Goal: Task Accomplishment & Management: Use online tool/utility

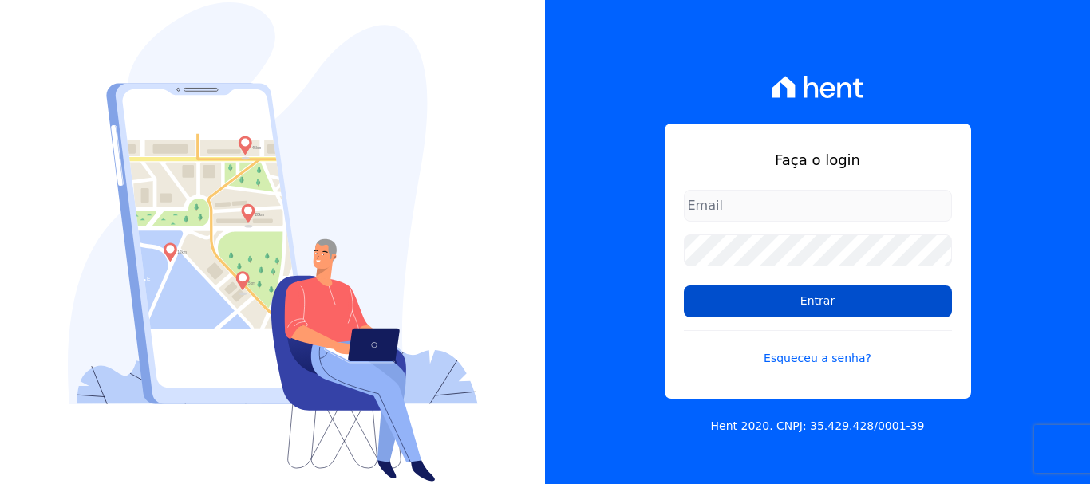
type input "documentos@fronteimoveis.com.br"
click at [719, 298] on input "Entrar" at bounding box center [818, 302] width 268 height 32
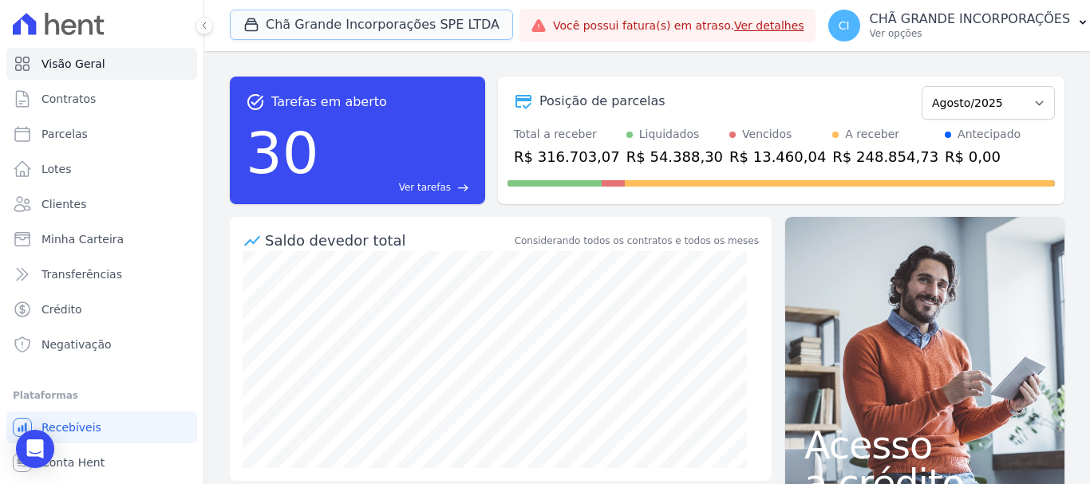
drag, startPoint x: 321, startPoint y: 31, endPoint x: 322, endPoint y: 40, distance: 8.8
click at [322, 30] on button "Chã Grande Incorporações SPE LTDA" at bounding box center [371, 25] width 283 height 30
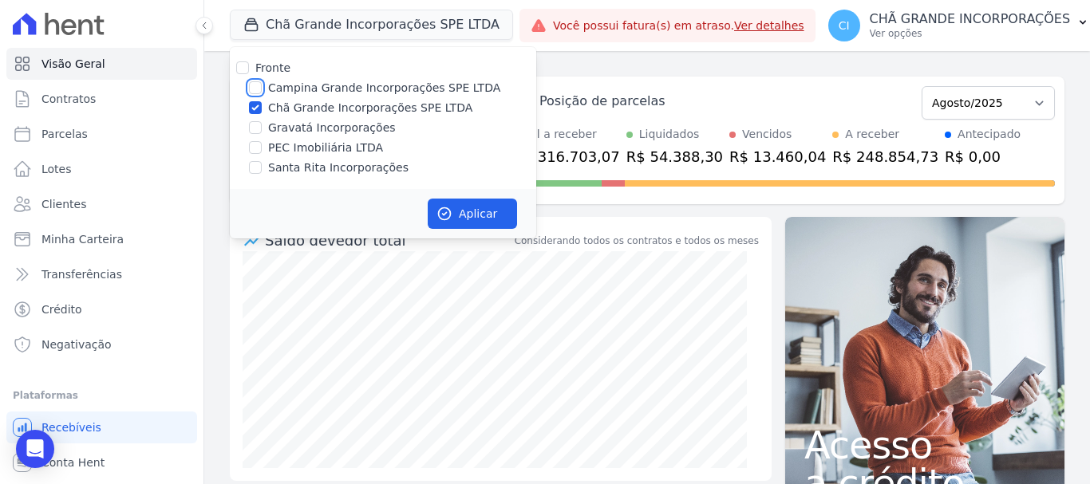
click at [252, 90] on input "Campina Grande Incorporações SPE LTDA" at bounding box center [255, 87] width 13 height 13
checkbox input "true"
click at [253, 105] on input "Chã Grande Incorporações SPE LTDA" at bounding box center [255, 107] width 13 height 13
checkbox input "false"
click at [470, 209] on button "Aplicar" at bounding box center [472, 214] width 89 height 30
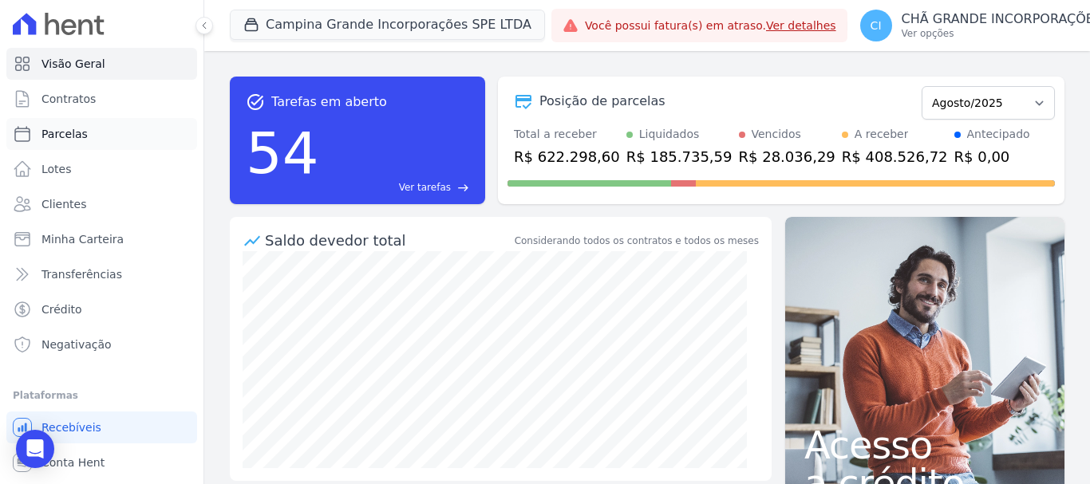
click at [81, 129] on span "Parcelas" at bounding box center [64, 134] width 46 height 16
select select
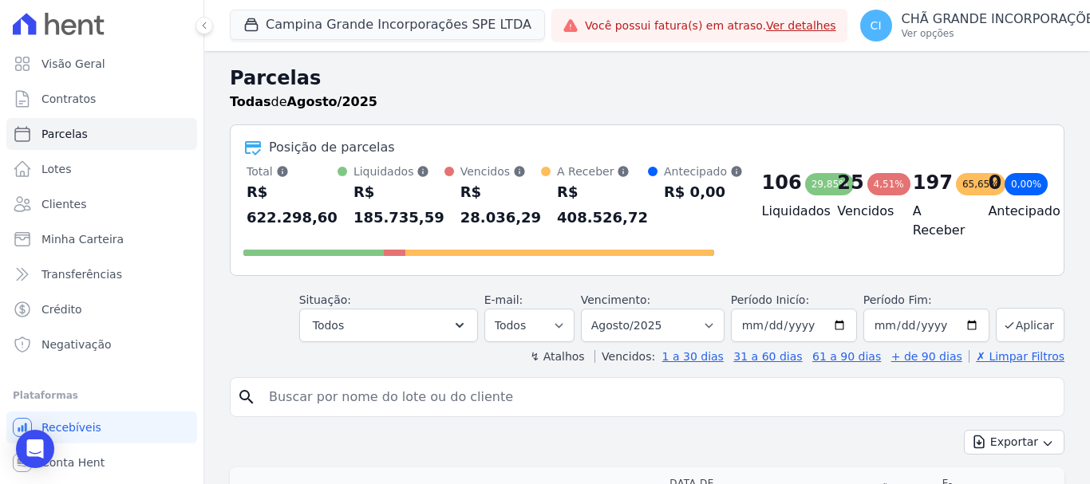
click at [451, 396] on input "search" at bounding box center [658, 397] width 798 height 32
paste input "LUCIANA SUDERIO DE OLIVEIRA"
type input "LUCIANA SUDERIO DE OLIVEIRA"
select select
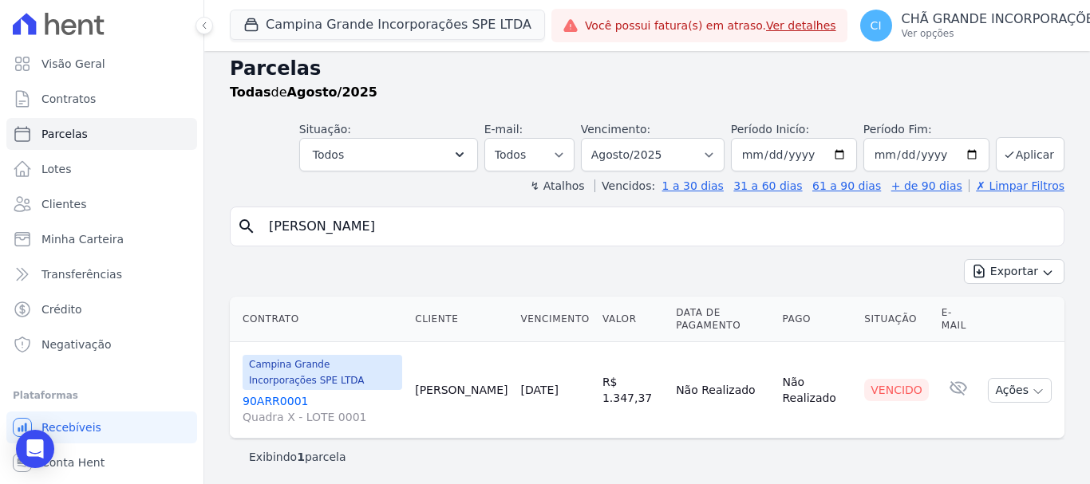
scroll to position [13, 0]
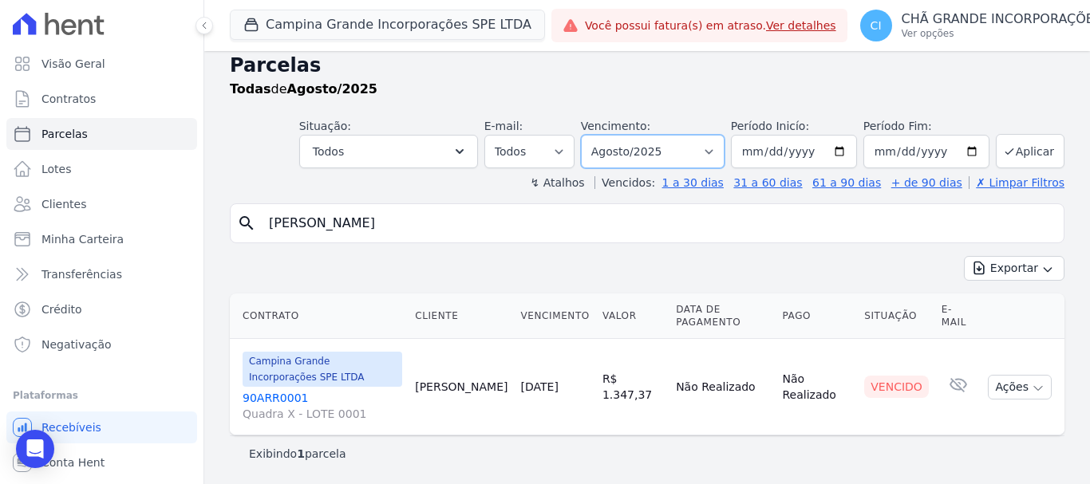
drag, startPoint x: 667, startPoint y: 149, endPoint x: 662, endPoint y: 159, distance: 10.7
click at [667, 149] on select "Filtrar por período ──────── Todos os meses Janeiro/2023 Fevereiro/2023 Março/2…" at bounding box center [653, 152] width 144 height 34
select select "07/2025"
click at [591, 135] on select "Filtrar por período ──────── Todos os meses Janeiro/2023 Fevereiro/2023 Março/2…" at bounding box center [653, 152] width 144 height 34
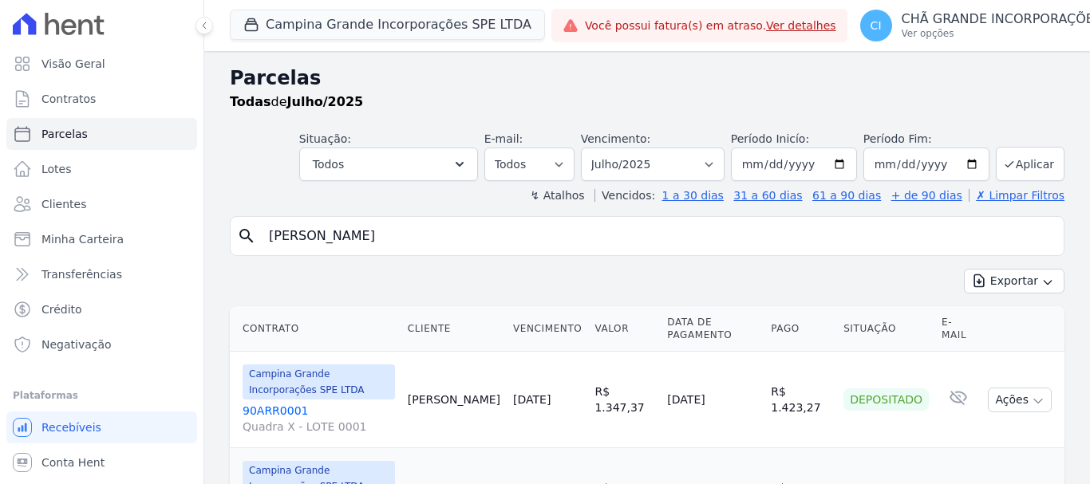
select select
drag, startPoint x: 467, startPoint y: 235, endPoint x: 203, endPoint y: 235, distance: 264.8
click at [203, 235] on div "Visão Geral Contratos [GEOGRAPHIC_DATA] Lotes Clientes Minha Carteira Transferê…" at bounding box center [545, 242] width 1090 height 484
paste input "RENALY DA COSTA TRINDADE"
type input "RENALY DA COSTA TRINDADE"
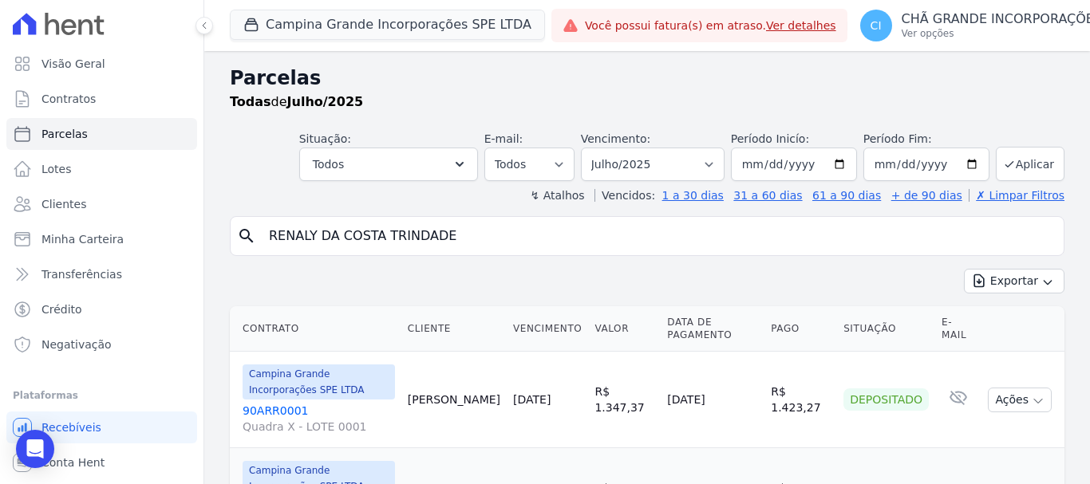
select select
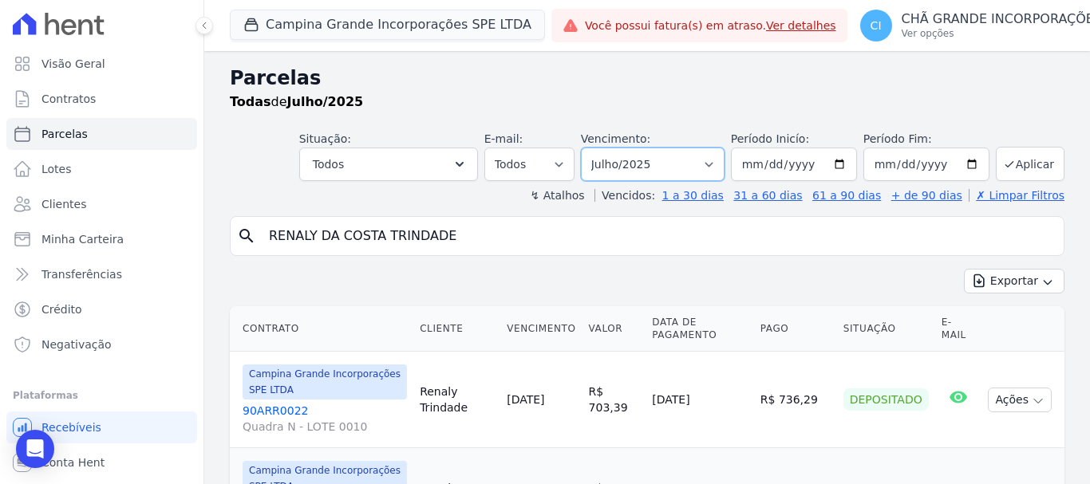
click at [627, 164] on select "Filtrar por período ──────── Todos os meses Janeiro/2023 Fevereiro/2023 Março/2…" at bounding box center [653, 165] width 144 height 34
select select "08/2025"
click at [591, 148] on select "Filtrar por período ──────── Todos os meses Janeiro/2023 Fevereiro/2023 Março/2…" at bounding box center [653, 165] width 144 height 34
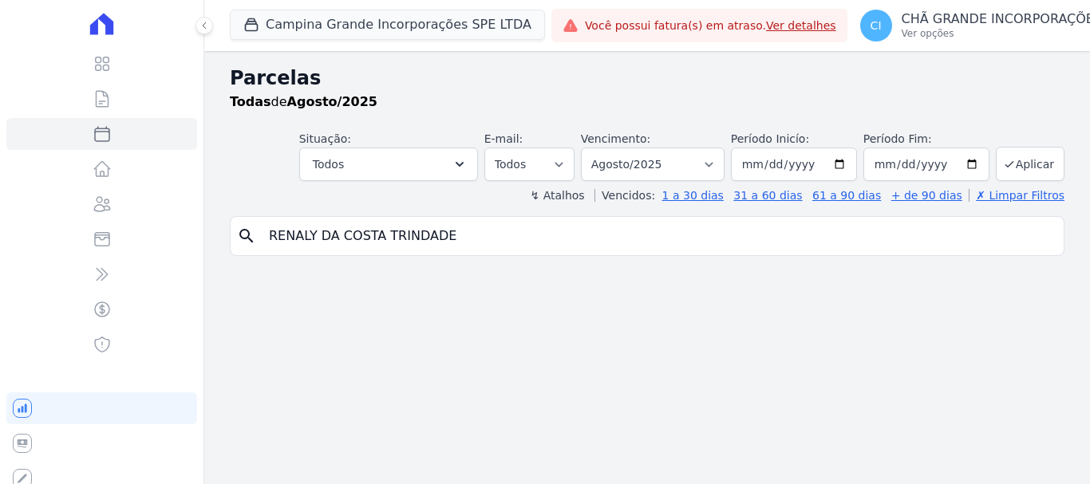
select select
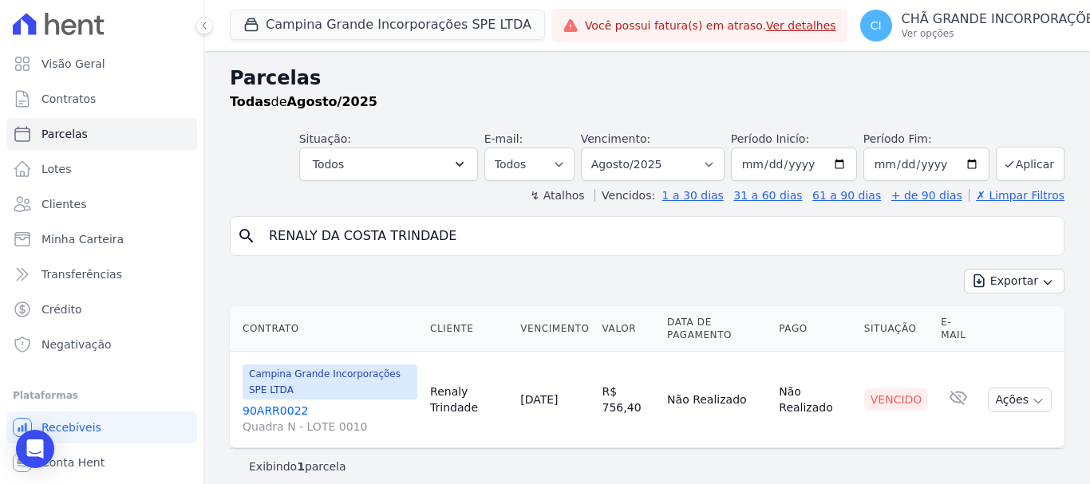
drag, startPoint x: 465, startPoint y: 243, endPoint x: 221, endPoint y: 262, distance: 244.8
click at [221, 262] on div "Parcelas Todas de Agosto/2025 Situação: Agendado Em Aberto Pago Processando Can…" at bounding box center [646, 274] width 885 height 446
click at [640, 156] on select "Filtrar por período ──────── Todos os meses Janeiro/2023 Fevereiro/2023 Março/2…" at bounding box center [653, 165] width 144 height 34
select select "05/2025"
click at [591, 148] on select "Filtrar por período ──────── Todos os meses Janeiro/2023 Fevereiro/2023 Março/2…" at bounding box center [653, 165] width 144 height 34
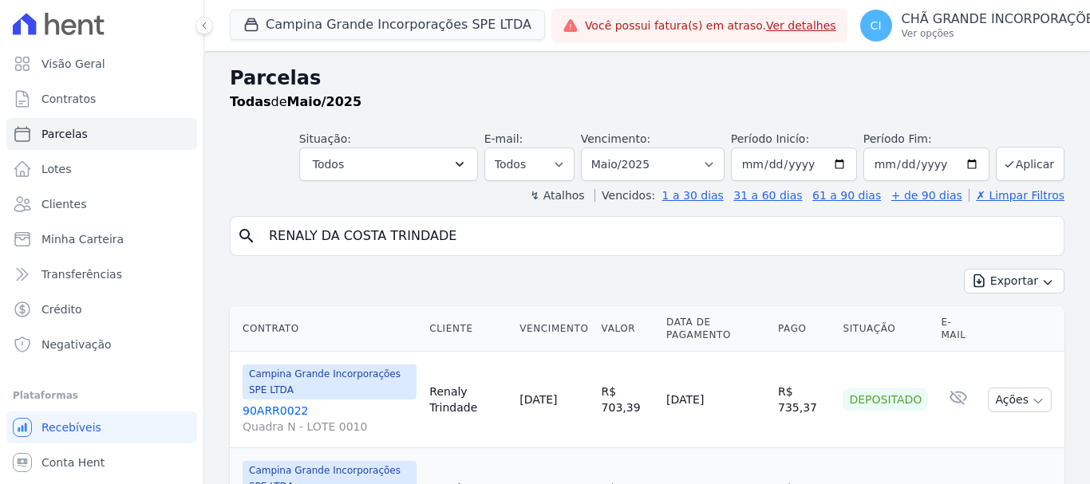
select select
drag, startPoint x: 389, startPoint y: 240, endPoint x: 231, endPoint y: 242, distance: 158.7
click at [231, 242] on div "search RENALY DA COSTA TRINDADE" at bounding box center [647, 236] width 834 height 40
paste input "EDVANDA DE ANDRADE FREIR"
type input "EDVANDA DE ANDRADE FREIRE"
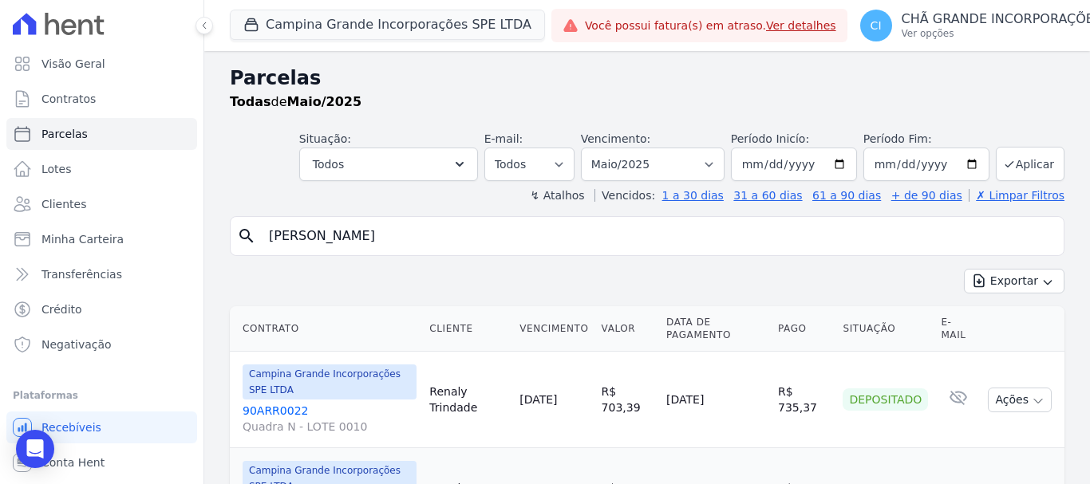
select select
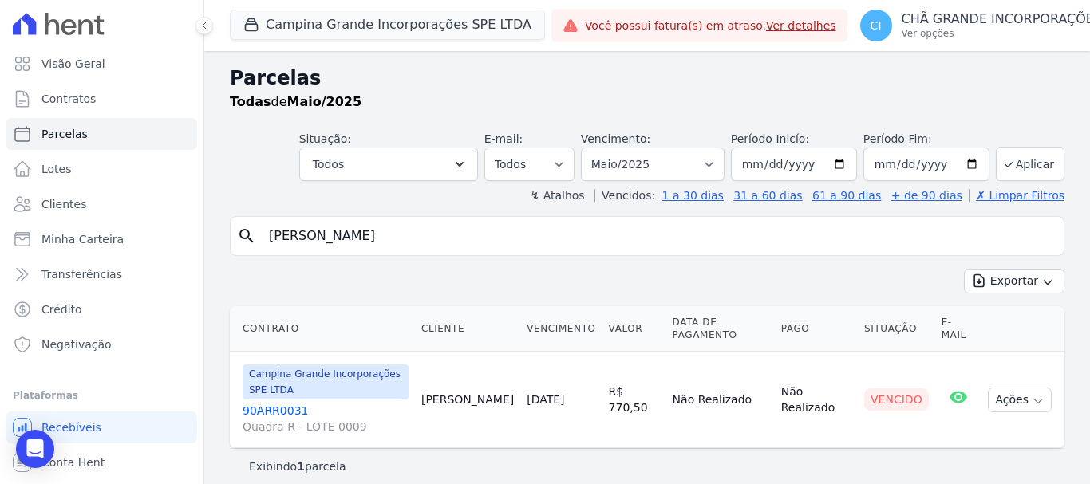
scroll to position [13, 0]
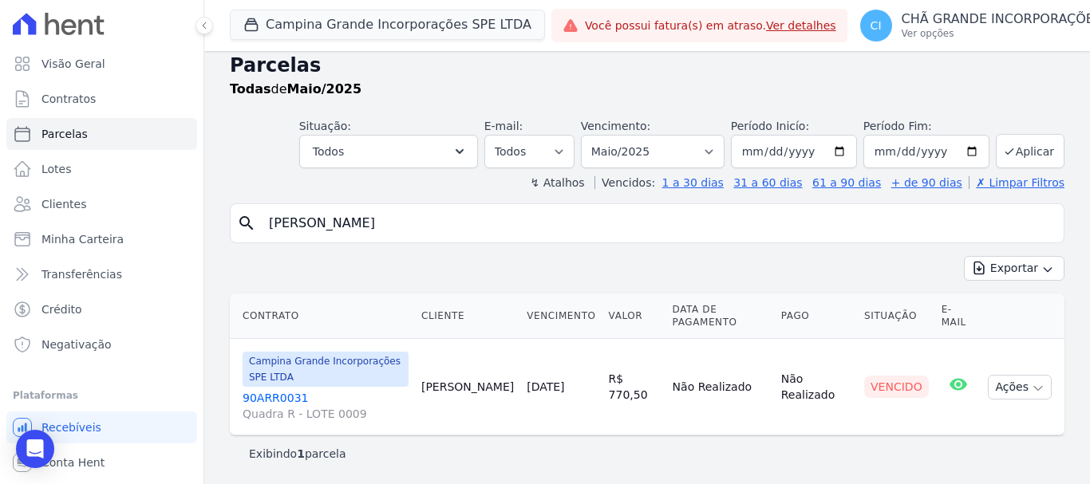
click at [656, 132] on div "Vencimento: Filtrar por período ──────── Todos os meses Janeiro/2023 Fevereiro/…" at bounding box center [653, 143] width 144 height 50
click at [649, 153] on select "Filtrar por período ──────── Todos os meses Janeiro/2023 Fevereiro/2023 Março/2…" at bounding box center [653, 152] width 144 height 34
select select "06/2025"
click at [591, 135] on select "Filtrar por período ──────── Todos os meses Janeiro/2023 Fevereiro/2023 Março/2…" at bounding box center [653, 152] width 144 height 34
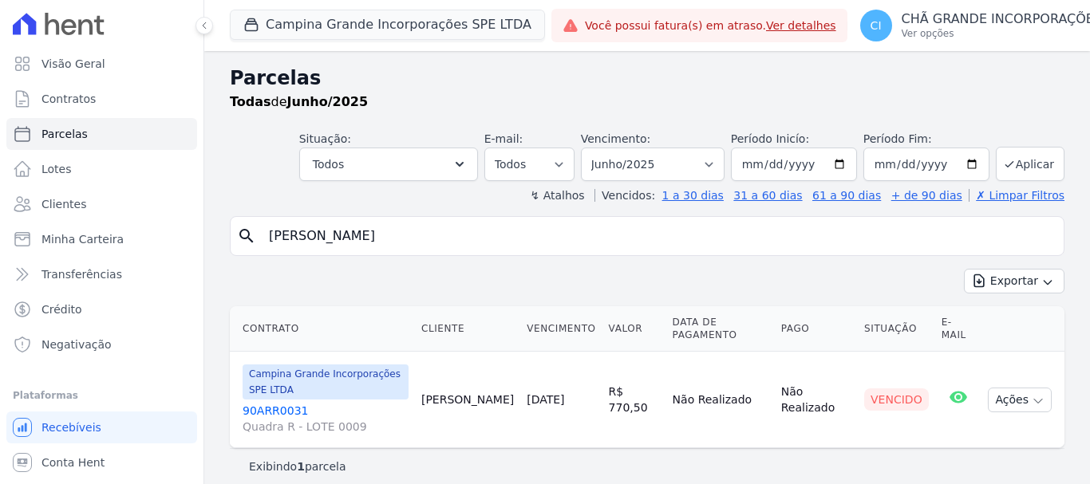
select select
click at [661, 160] on select "Filtrar por período ──────── Todos os meses Janeiro/2023 Fevereiro/2023 Março/2…" at bounding box center [653, 165] width 144 height 34
select select "07/2025"
click at [591, 148] on select "Filtrar por período ──────── Todos os meses Janeiro/2023 Fevereiro/2023 Março/2…" at bounding box center [653, 165] width 144 height 34
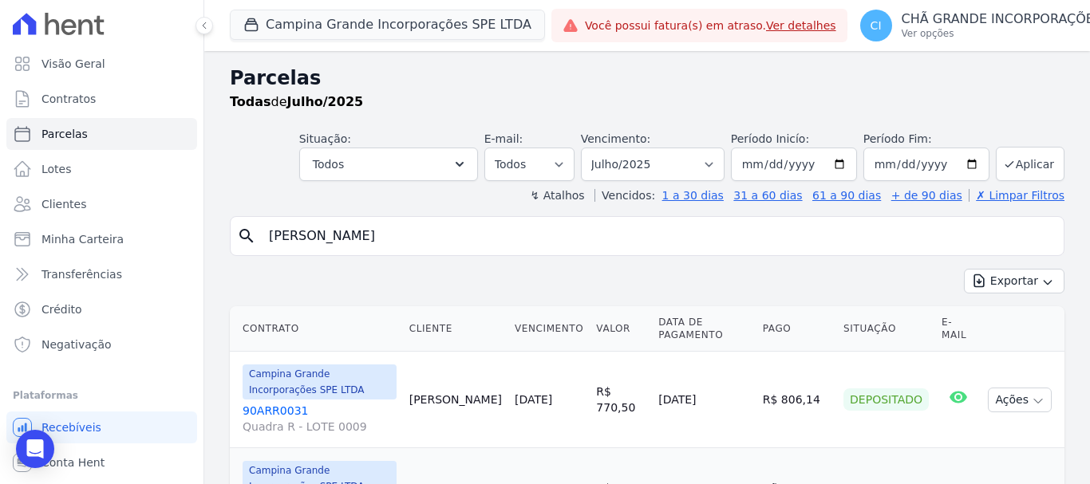
select select
drag, startPoint x: 0, startPoint y: 0, endPoint x: 179, endPoint y: 244, distance: 302.5
click at [179, 244] on div "Visão Geral Contratos [GEOGRAPHIC_DATA] Lotes Clientes Minha Carteira Transferê…" at bounding box center [545, 242] width 1090 height 484
paste input "[PERSON_NAME]"
type input "[PERSON_NAME]"
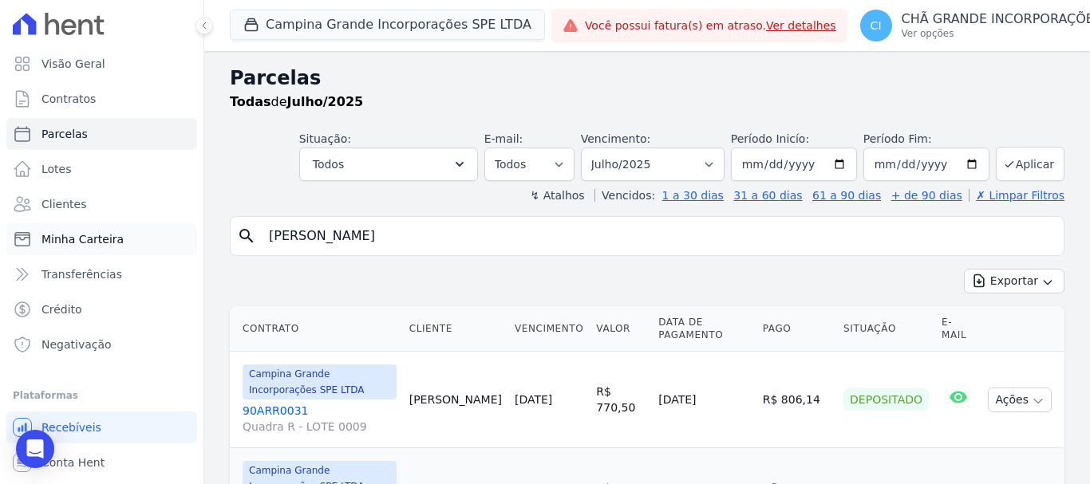
select select
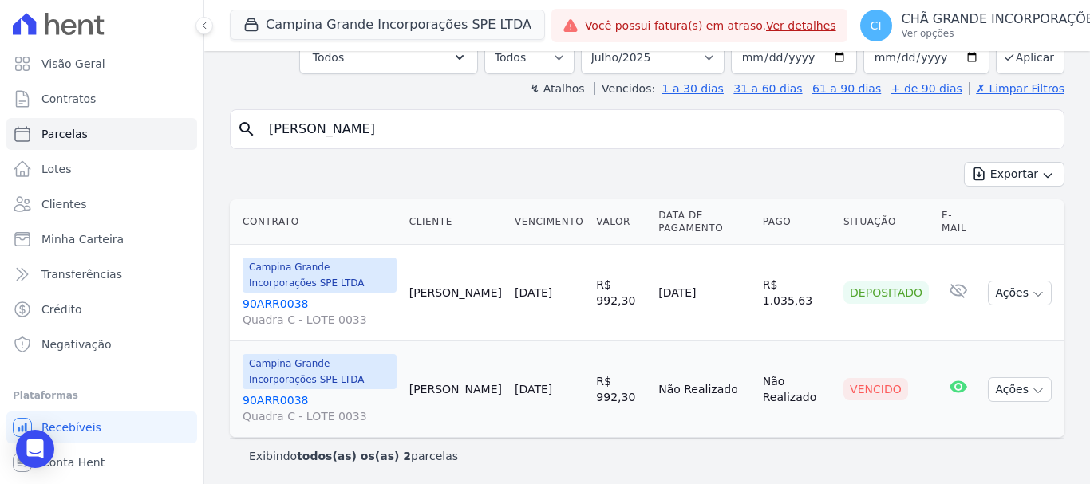
scroll to position [109, 0]
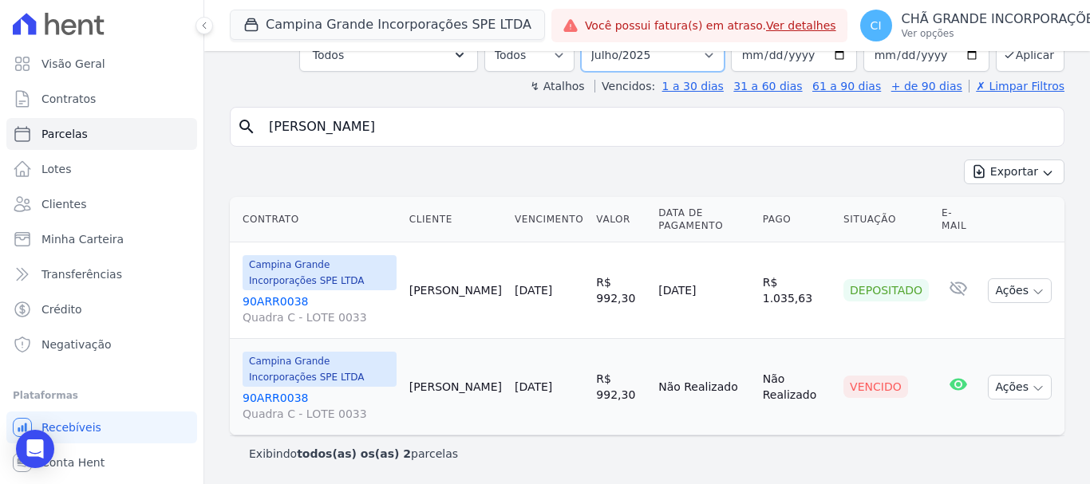
drag, startPoint x: 656, startPoint y: 54, endPoint x: 660, endPoint y: 82, distance: 28.2
click at [656, 54] on select "Filtrar por período ──────── Todos os meses Janeiro/2023 Fevereiro/2023 Março/2…" at bounding box center [653, 55] width 144 height 34
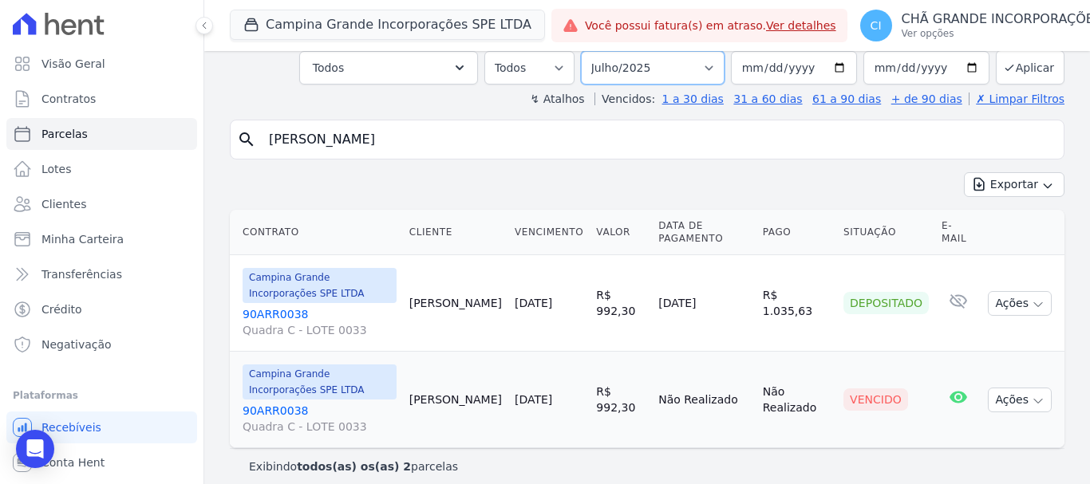
select select "06/2025"
click at [591, 51] on select "Filtrar por período ──────── Todos os meses Janeiro/2023 Fevereiro/2023 Março/2…" at bounding box center [653, 68] width 144 height 34
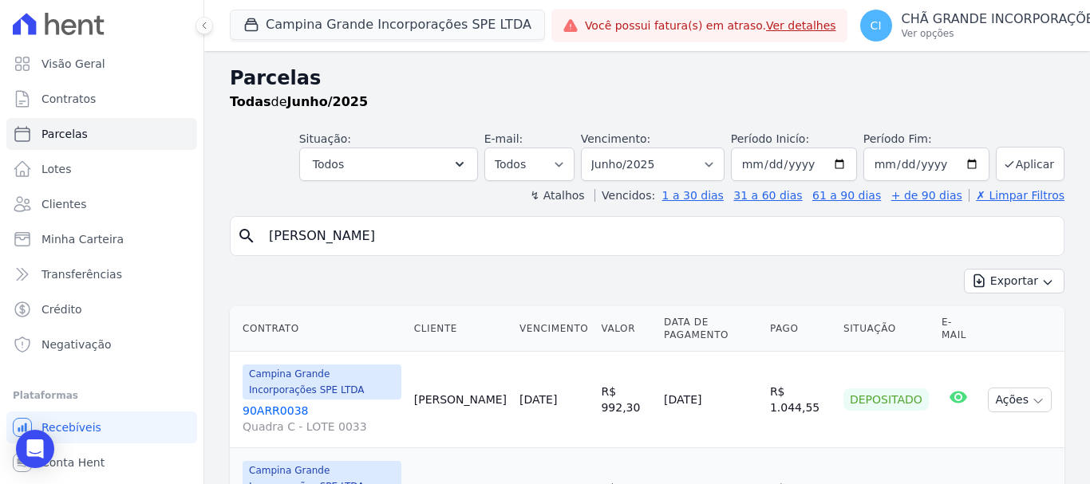
select select
drag, startPoint x: 517, startPoint y: 238, endPoint x: 219, endPoint y: 247, distance: 298.4
click at [219, 247] on div "Parcelas Todas de Junho/2025 Situação: Agendado Em Aberto Pago Processando Canc…" at bounding box center [646, 370] width 885 height 639
click at [648, 162] on select "Filtrar por período ──────── Todos os meses Janeiro/2023 Fevereiro/2023 Março/2…" at bounding box center [653, 165] width 144 height 34
select select "08/2025"
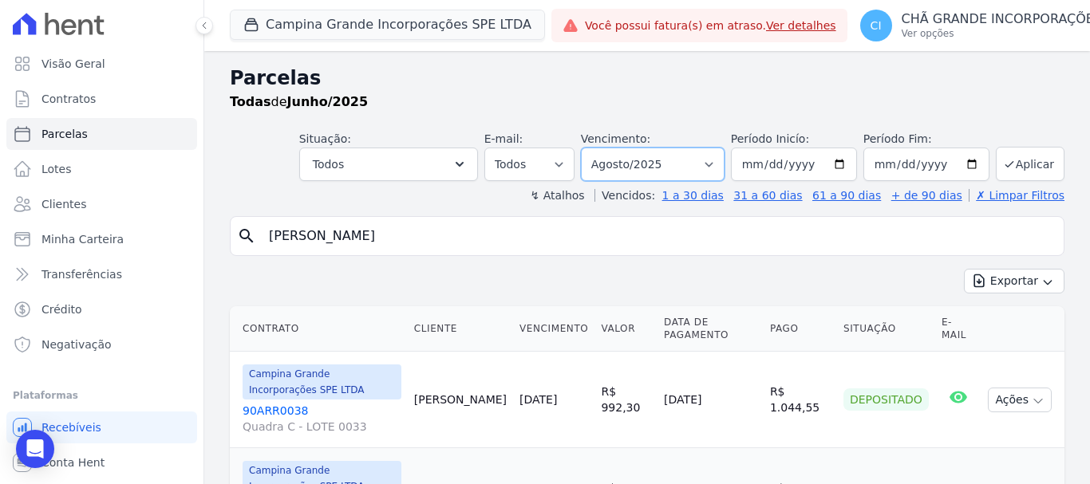
click at [591, 148] on select "Filtrar por período ──────── Todos os meses Janeiro/2023 Fevereiro/2023 Março/2…" at bounding box center [653, 165] width 144 height 34
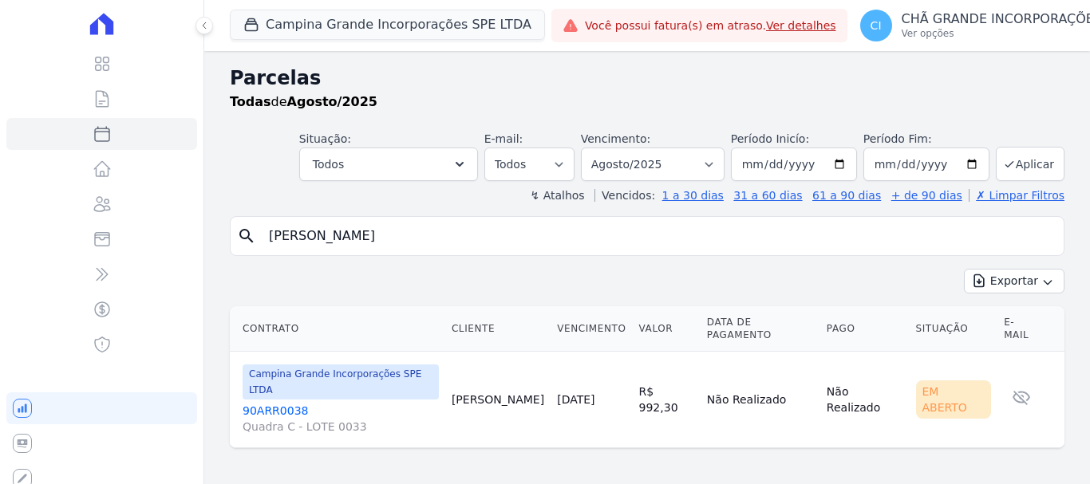
select select
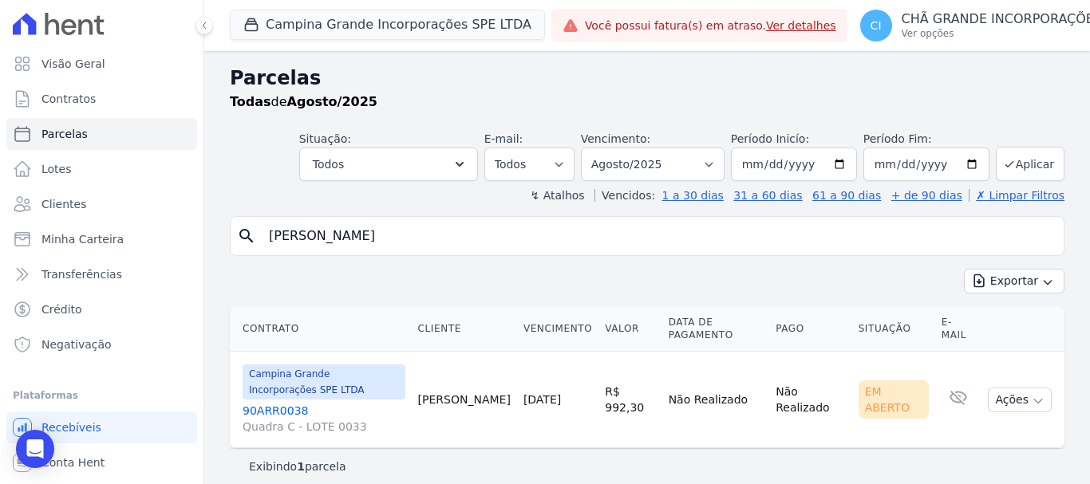
drag, startPoint x: 541, startPoint y: 232, endPoint x: 235, endPoint y: 246, distance: 306.6
click at [235, 246] on div "search [PERSON_NAME]" at bounding box center [647, 236] width 834 height 40
paste input "search"
click at [281, 242] on input "search" at bounding box center [658, 236] width 798 height 32
click at [278, 242] on input "search" at bounding box center [658, 236] width 798 height 32
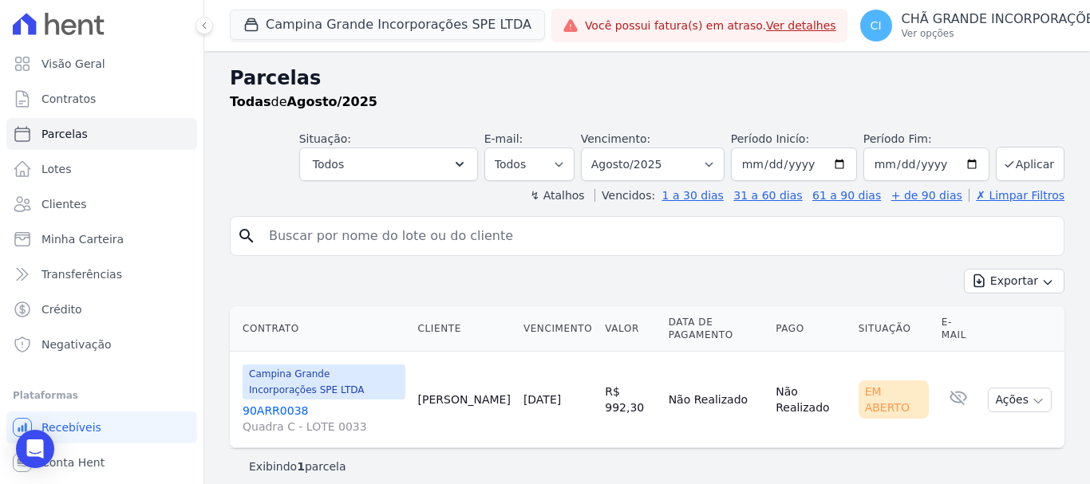
paste input "search"
click at [346, 240] on input "search" at bounding box center [658, 236] width 798 height 32
paste input "[PERSON_NAME]"
type input "[PERSON_NAME]"
select select
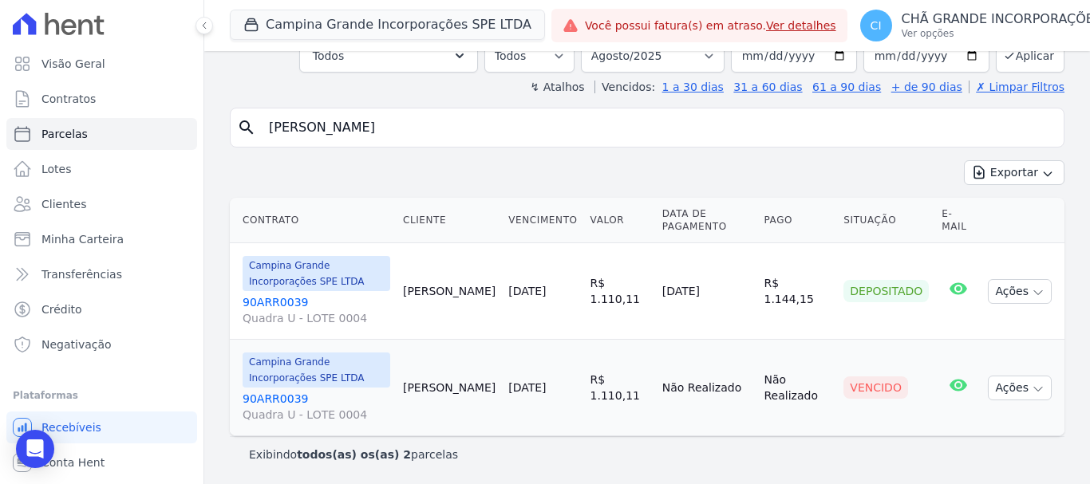
scroll to position [109, 0]
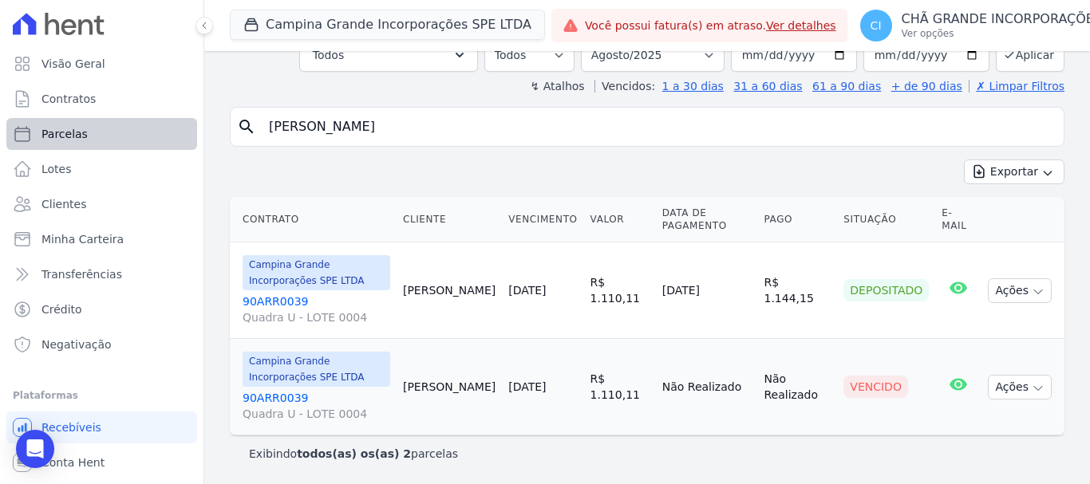
drag, startPoint x: 431, startPoint y: 124, endPoint x: 169, endPoint y: 130, distance: 261.7
click at [169, 130] on div "Visão Geral Contratos [GEOGRAPHIC_DATA] Lotes Clientes Minha Carteira Transferê…" at bounding box center [545, 242] width 1090 height 484
paste input "[PERSON_NAME]"
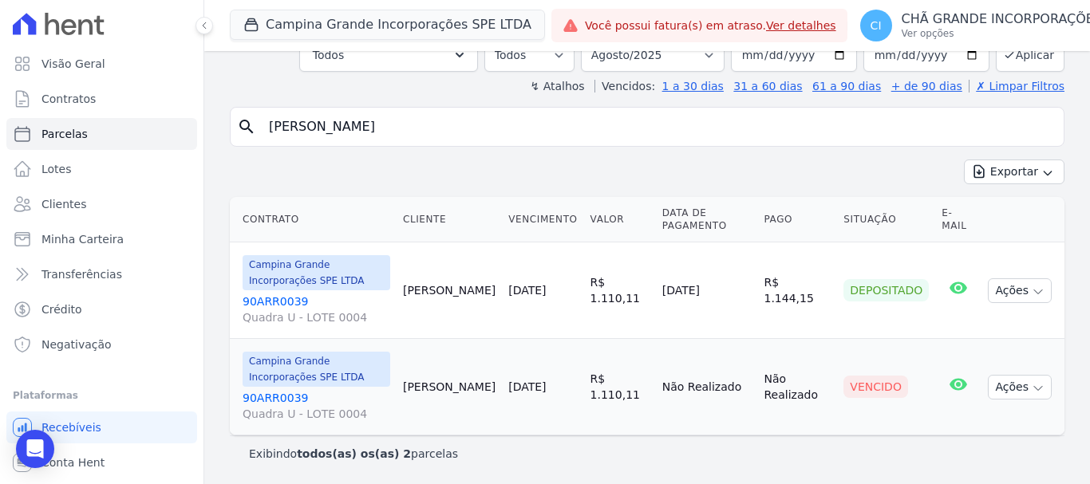
drag, startPoint x: 515, startPoint y: 128, endPoint x: 220, endPoint y: 133, distance: 295.2
click at [220, 133] on div "Parcelas Todas de Agosto/2025 Situação: Agendado Em Aberto Pago Processando Can…" at bounding box center [646, 213] width 885 height 542
paste input "[PERSON_NAME]"
type input "[PERSON_NAME]"
select select
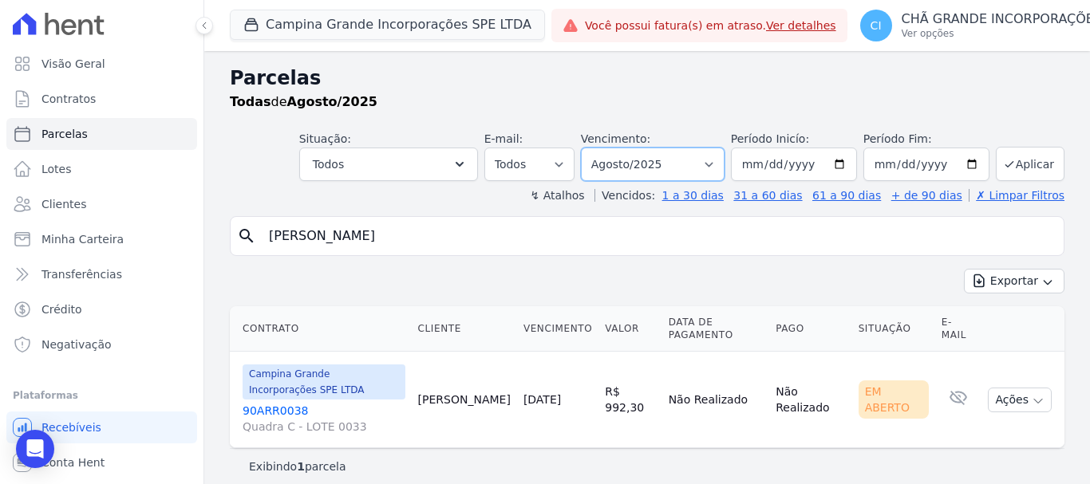
click at [652, 163] on select "Filtrar por período ──────── Todos os meses Janeiro/2023 Fevereiro/2023 Março/2…" at bounding box center [653, 165] width 144 height 34
select select "07/2025"
click at [591, 148] on select "Filtrar por período ──────── Todos os meses Janeiro/2023 Fevereiro/2023 Março/2…" at bounding box center [653, 165] width 144 height 34
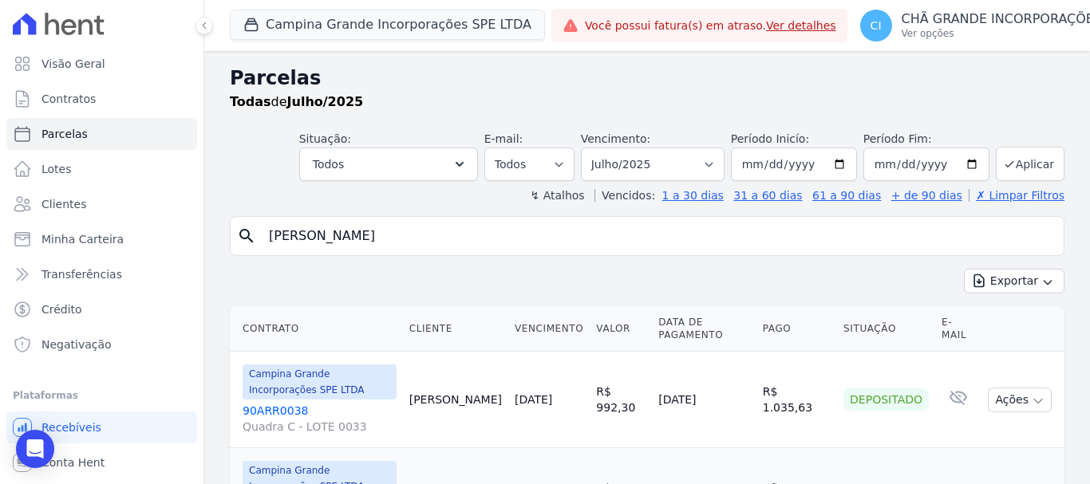
select select
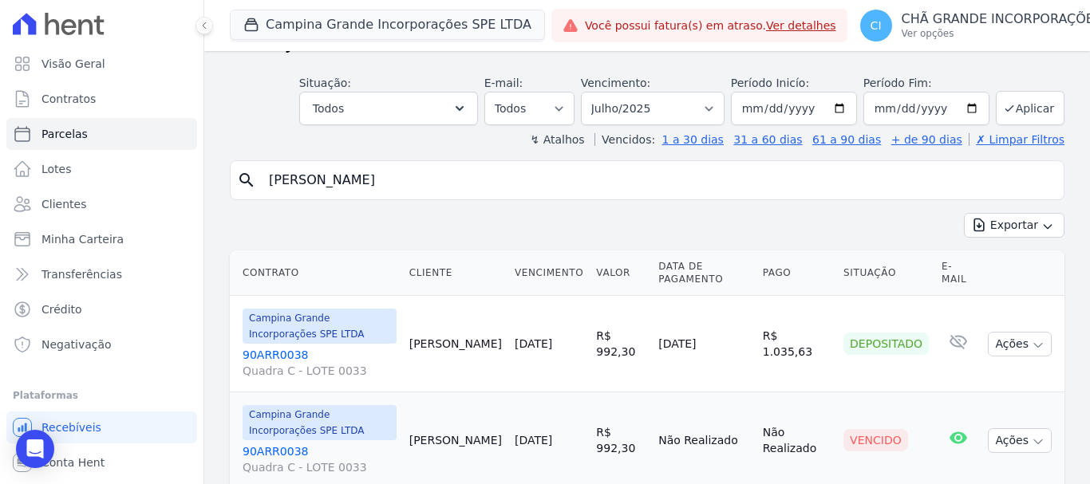
scroll to position [109, 0]
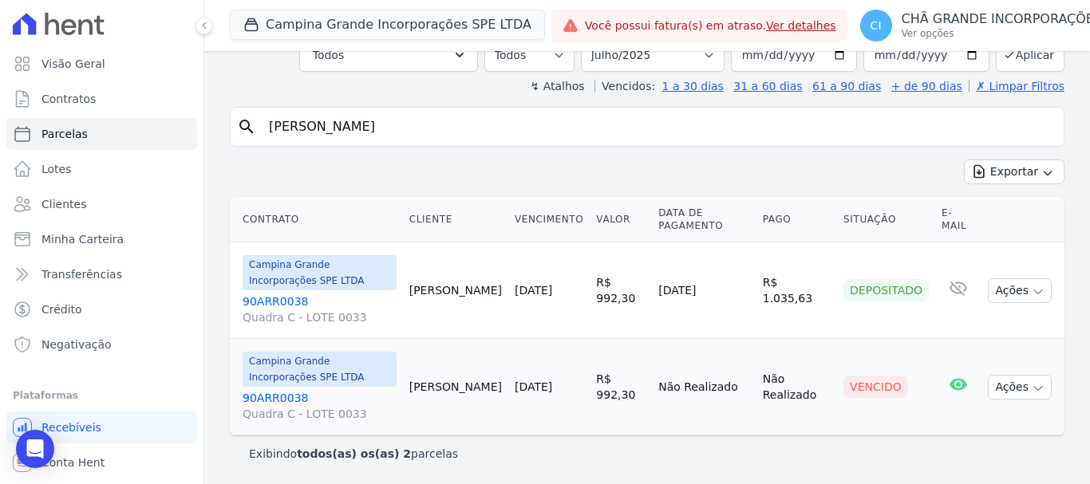
click at [276, 399] on link "90ARR0038 Quadra C - LOTE 0033" at bounding box center [319, 406] width 154 height 32
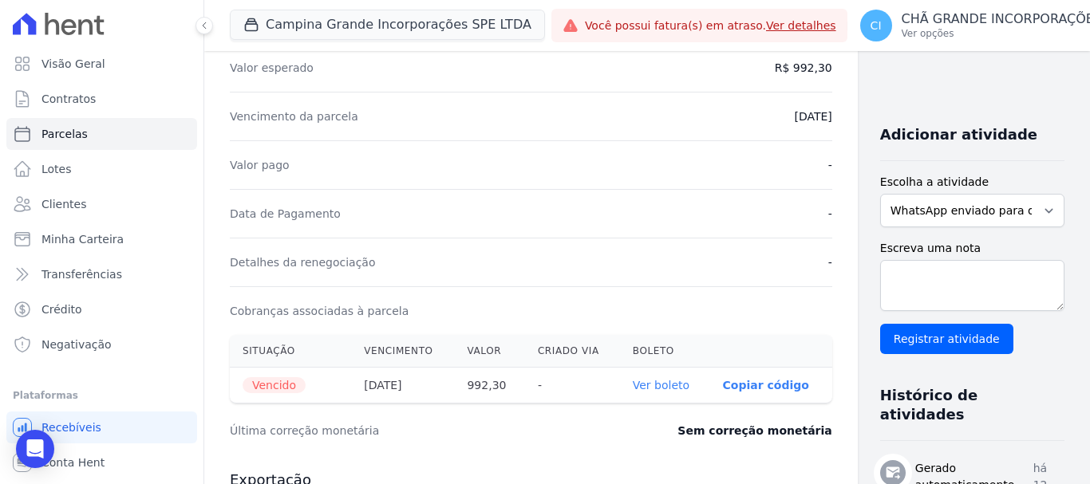
scroll to position [319, 0]
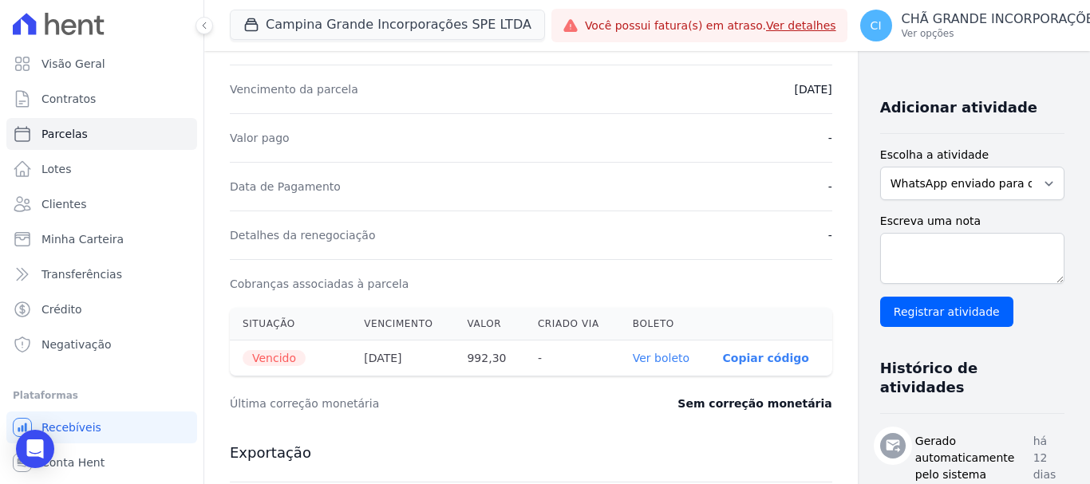
click at [633, 357] on link "Ver boleto" at bounding box center [661, 358] width 57 height 13
select select
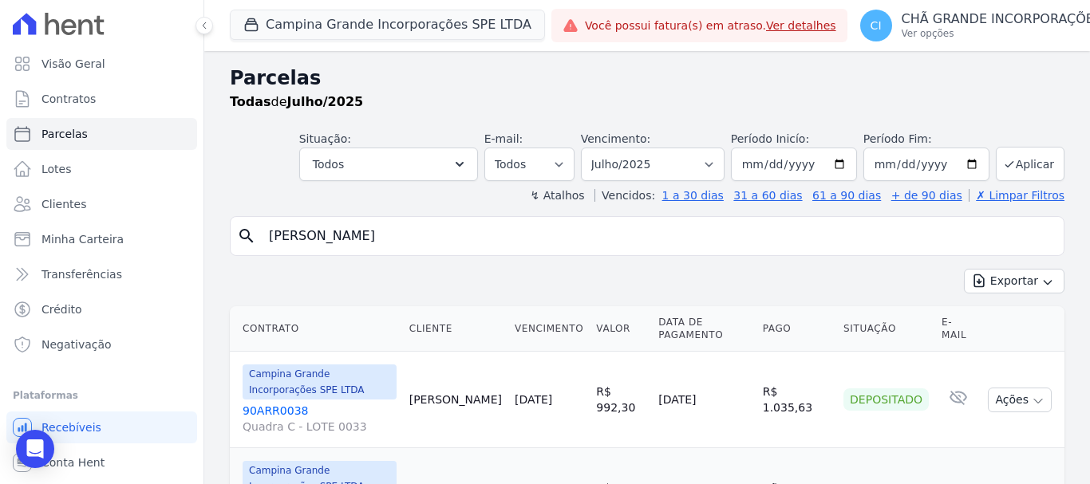
drag, startPoint x: 583, startPoint y: 240, endPoint x: 282, endPoint y: 238, distance: 300.7
click at [188, 258] on div "Visão Geral Contratos Parcelas Lotes Clientes Minha Carteira Transferências Cré…" at bounding box center [545, 242] width 1090 height 484
click at [707, 150] on select "Filtrar por período ──────── Todos os meses Janeiro/2023 Fevereiro/2023 Março/2…" at bounding box center [653, 165] width 144 height 34
select select "06/2025"
click at [591, 148] on select "Filtrar por período ──────── Todos os meses Janeiro/2023 Fevereiro/2023 Março/2…" at bounding box center [653, 165] width 144 height 34
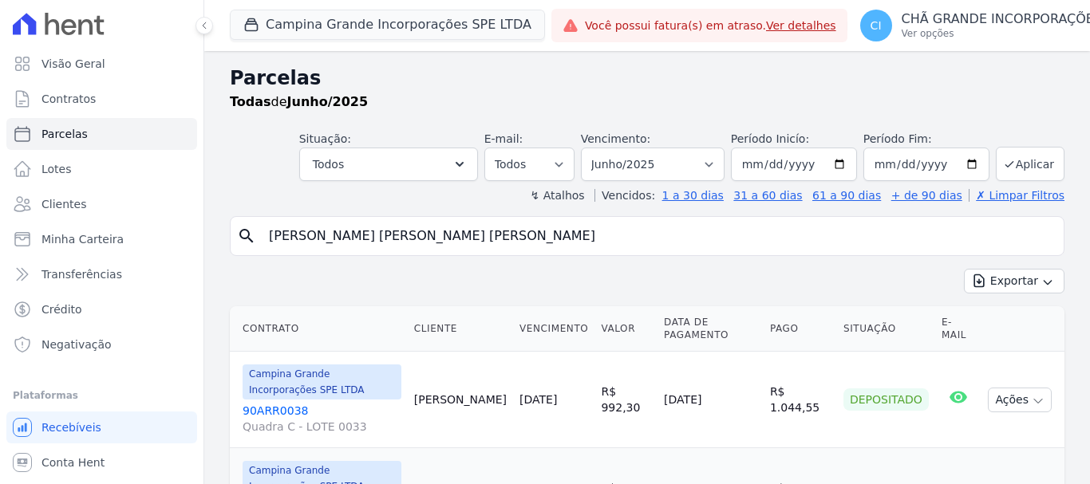
select select
drag, startPoint x: 566, startPoint y: 228, endPoint x: 169, endPoint y: 236, distance: 397.3
click at [169, 236] on div "Visão Geral Contratos Parcelas Lotes Clientes Minha Carteira Transferências Cré…" at bounding box center [545, 242] width 1090 height 484
paste input "[PERSON_NAME]"
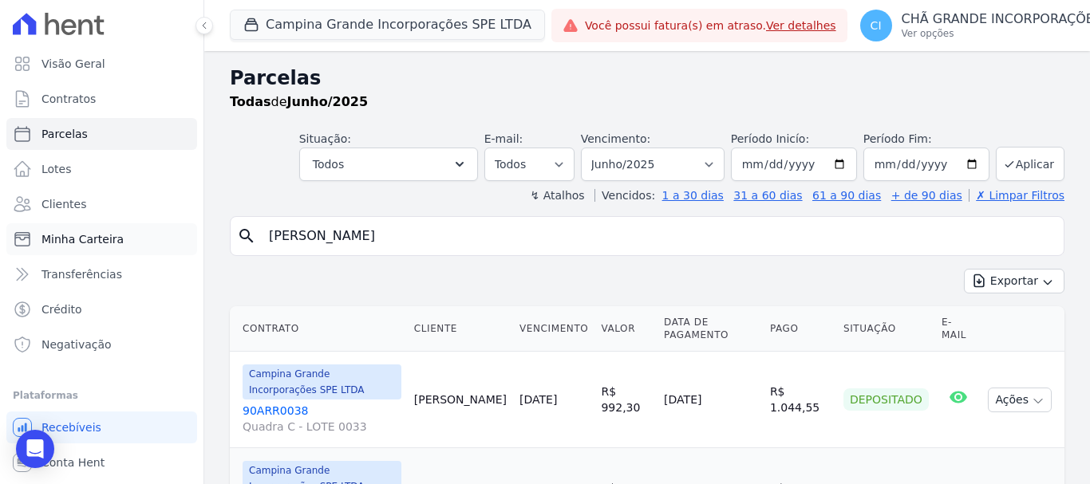
type input "[PERSON_NAME]"
select select
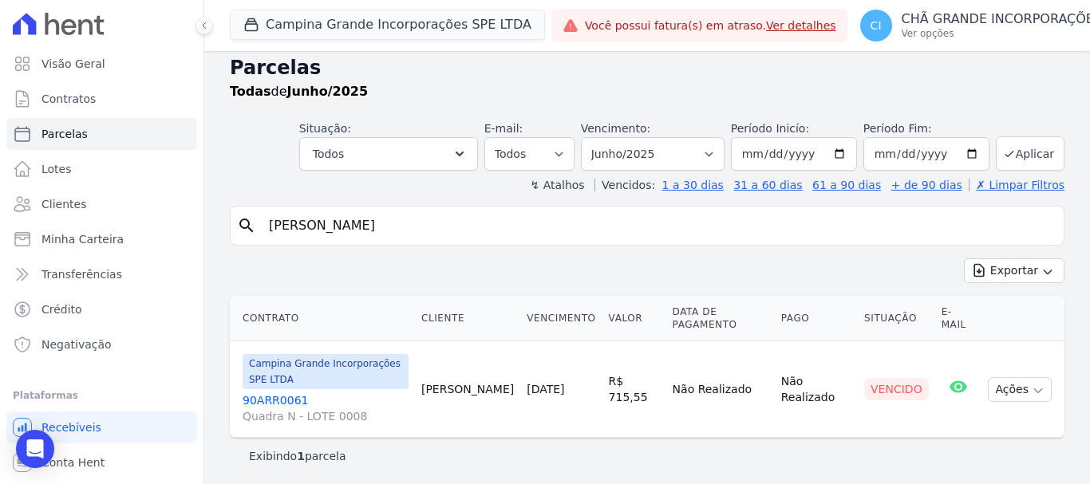
scroll to position [13, 0]
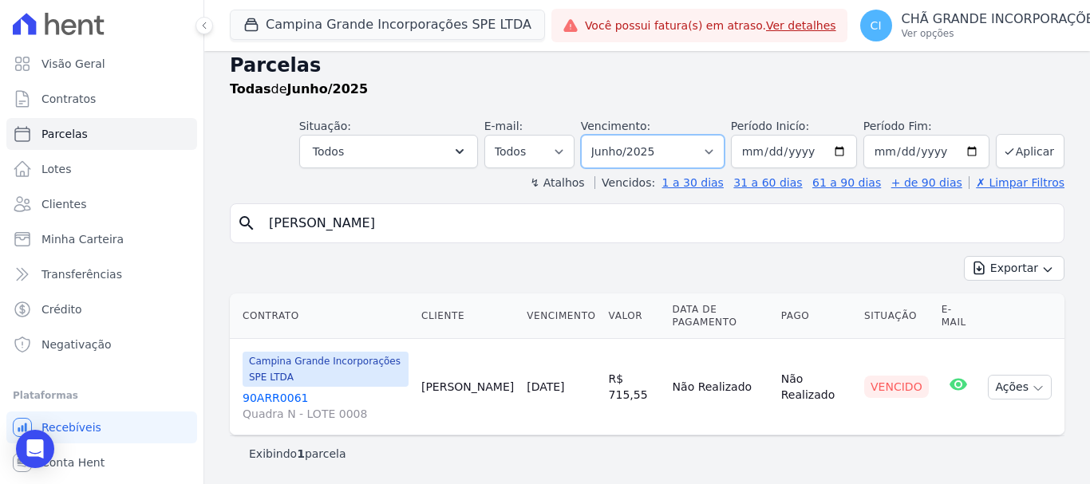
click at [615, 150] on select "Filtrar por período ──────── Todos os meses Janeiro/2023 Fevereiro/2023 Março/2…" at bounding box center [653, 152] width 144 height 34
select select "07/2025"
click at [591, 135] on select "Filtrar por período ──────── Todos os meses Janeiro/2023 Fevereiro/2023 Março/2…" at bounding box center [653, 152] width 144 height 34
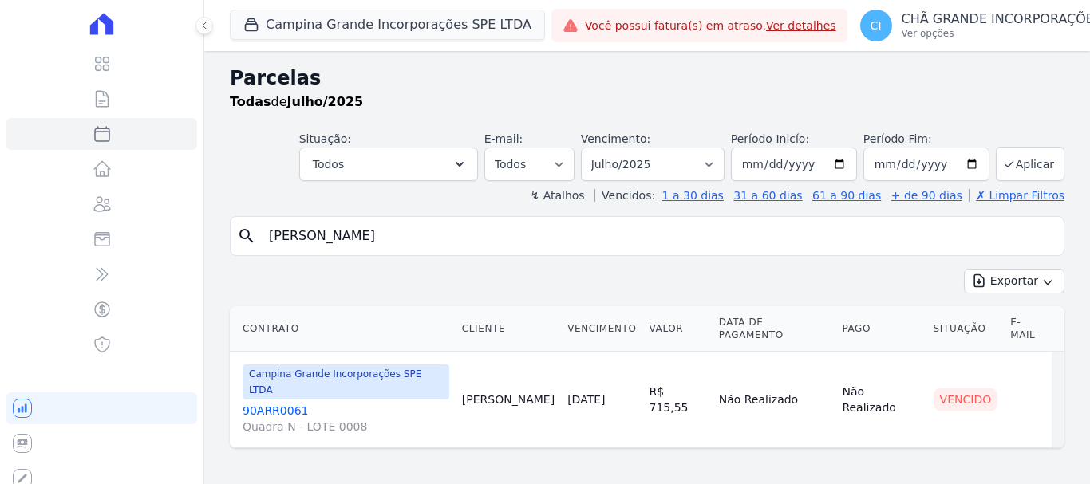
select select
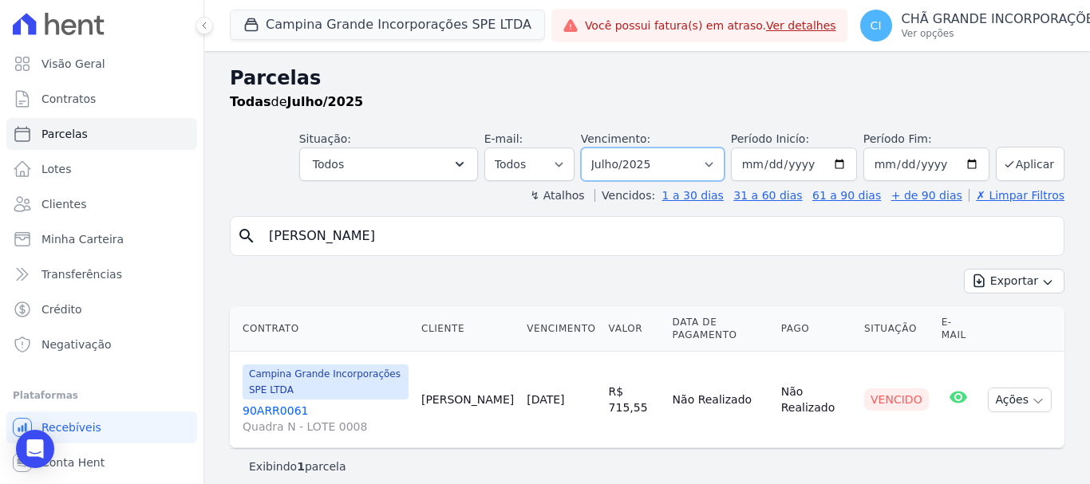
click at [637, 161] on select "Filtrar por período ──────── Todos os meses Janeiro/2023 Fevereiro/2023 Março/2…" at bounding box center [653, 165] width 144 height 34
select select "05/2025"
click at [591, 148] on select "Filtrar por período ──────── Todos os meses Janeiro/2023 Fevereiro/2023 Março/2…" at bounding box center [653, 165] width 144 height 34
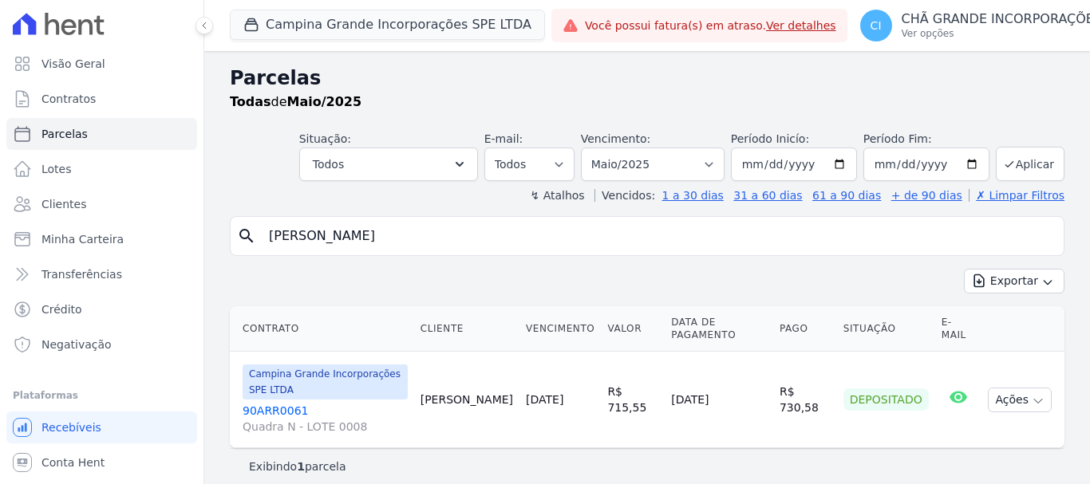
select select
click at [631, 164] on select "Filtrar por período ──────── Todos os meses Janeiro/2023 Fevereiro/2023 Março/2…" at bounding box center [653, 165] width 144 height 34
select select "06/2025"
click at [603, 148] on select "Filtrar por período ──────── Todos os meses Janeiro/2023 Fevereiro/2023 Março/2…" at bounding box center [653, 165] width 144 height 34
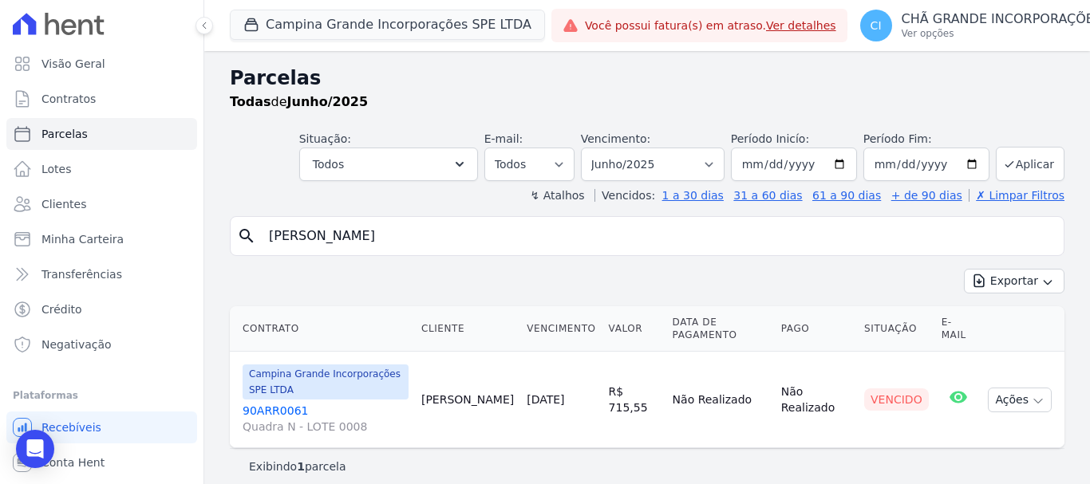
select select
click at [629, 161] on select "Filtrar por período ──────── Todos os meses Janeiro/2023 Fevereiro/2023 Março/2…" at bounding box center [653, 165] width 144 height 34
select select "07/2025"
click at [591, 148] on select "Filtrar por período ──────── Todos os meses Janeiro/2023 Fevereiro/2023 Março/2…" at bounding box center [653, 165] width 144 height 34
select select
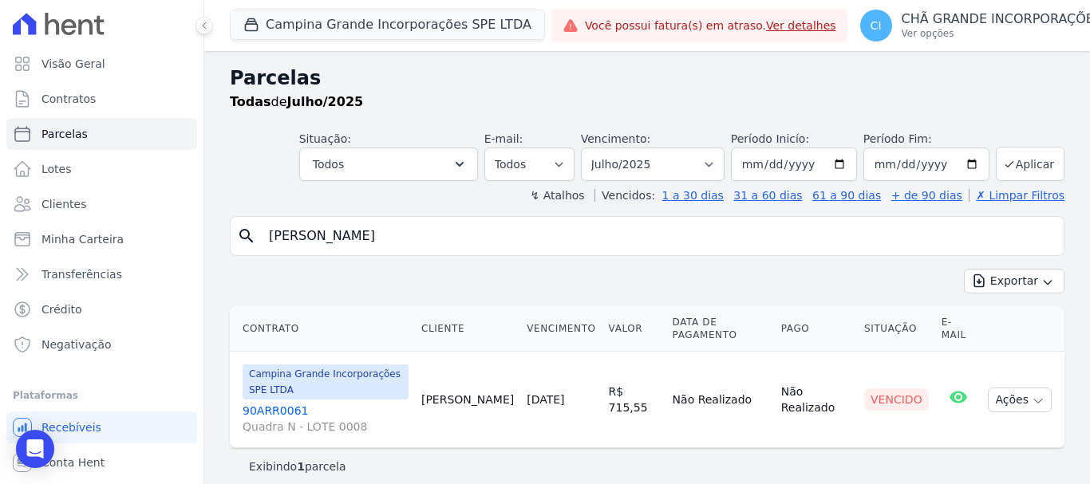
drag, startPoint x: 476, startPoint y: 236, endPoint x: 191, endPoint y: 225, distance: 285.8
click at [191, 225] on div "Visão Geral Contratos [GEOGRAPHIC_DATA] Lotes Clientes Minha Carteira Transferê…" at bounding box center [545, 242] width 1090 height 484
paste input "[PERSON_NAME]"
type input "[PERSON_NAME]"
select select
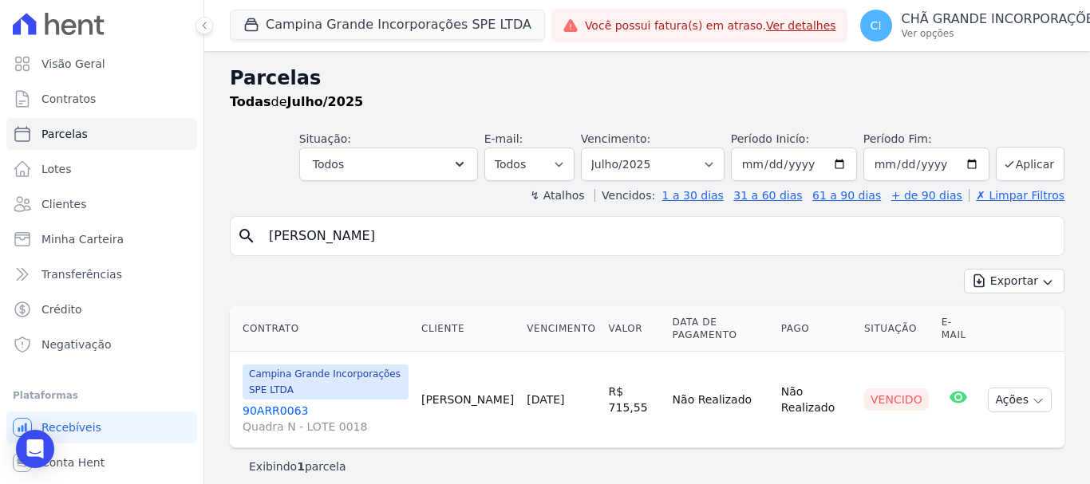
drag, startPoint x: 514, startPoint y: 228, endPoint x: 199, endPoint y: 243, distance: 316.2
click at [199, 243] on div "Visão Geral Contratos Parcelas Lotes Clientes Minha Carteira Transferências Cré…" at bounding box center [545, 242] width 1090 height 484
paste input "NUBIA MARIA SANTOS DE SANTAN"
type input "NUBIA MARIA SANTOS DE SANTANA"
select select
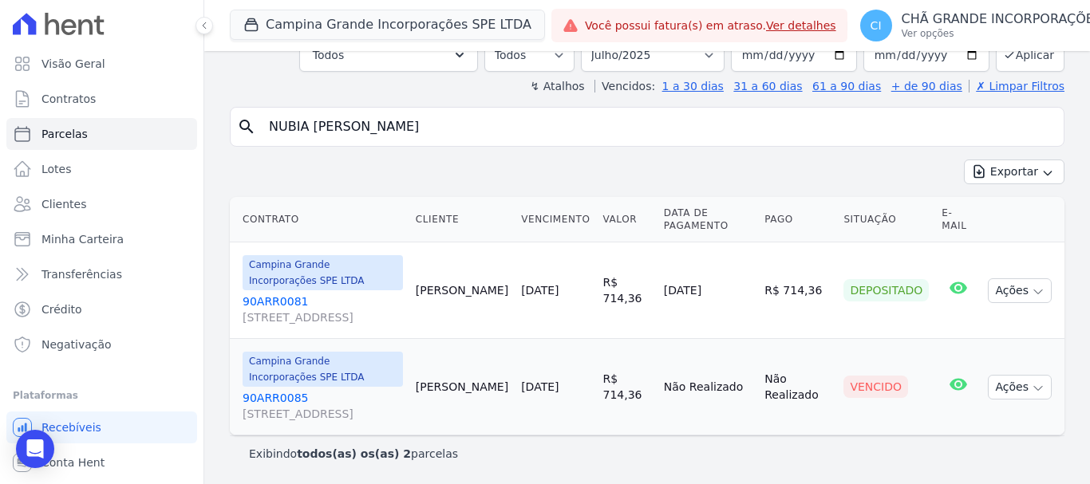
scroll to position [141, 0]
click at [958, 16] on p "CHÃ GRANDE INCORPORAÇÕES" at bounding box center [1001, 19] width 201 height 16
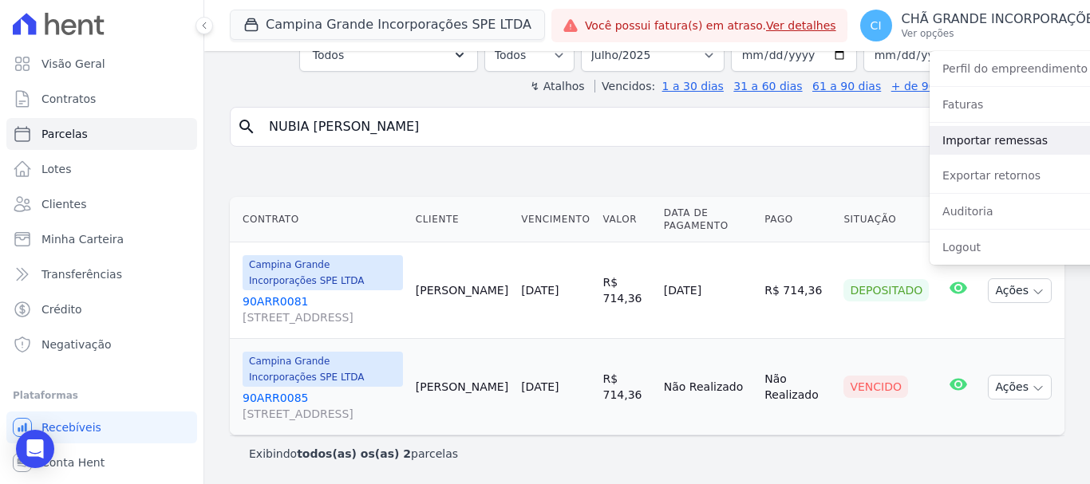
click at [932, 145] on link "Importar remessas" at bounding box center [1031, 140] width 204 height 29
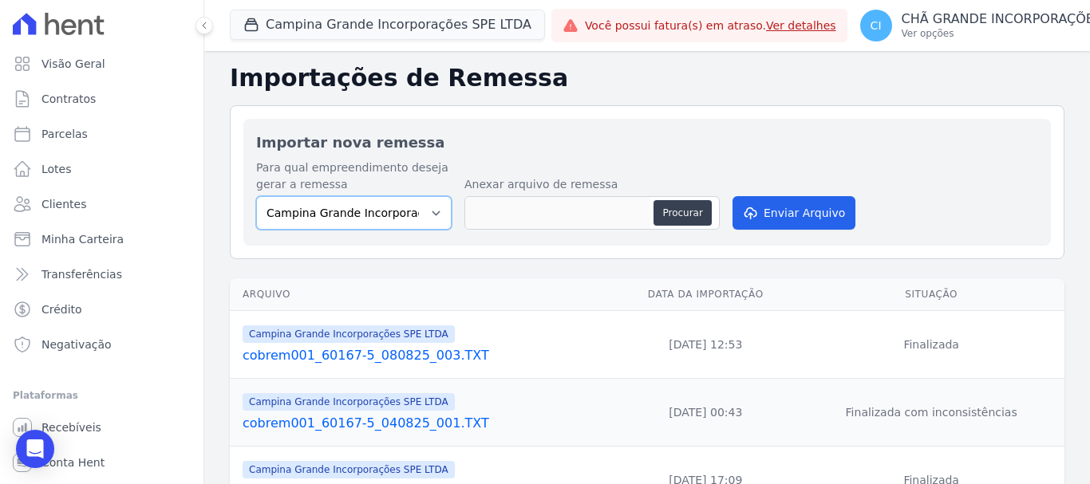
click at [345, 211] on select "Campina Grande Incorporações SPE LTDA Chã Grande Incorporações SPE LTDA Gravatá…" at bounding box center [353, 213] width 195 height 34
select select "5275b983-619f-43ac-95cf-dea9128da5c7"
click at [256, 196] on select "Campina Grande Incorporações SPE LTDA Chã Grande Incorporações SPE LTDA Gravatá…" at bounding box center [353, 213] width 195 height 34
select select
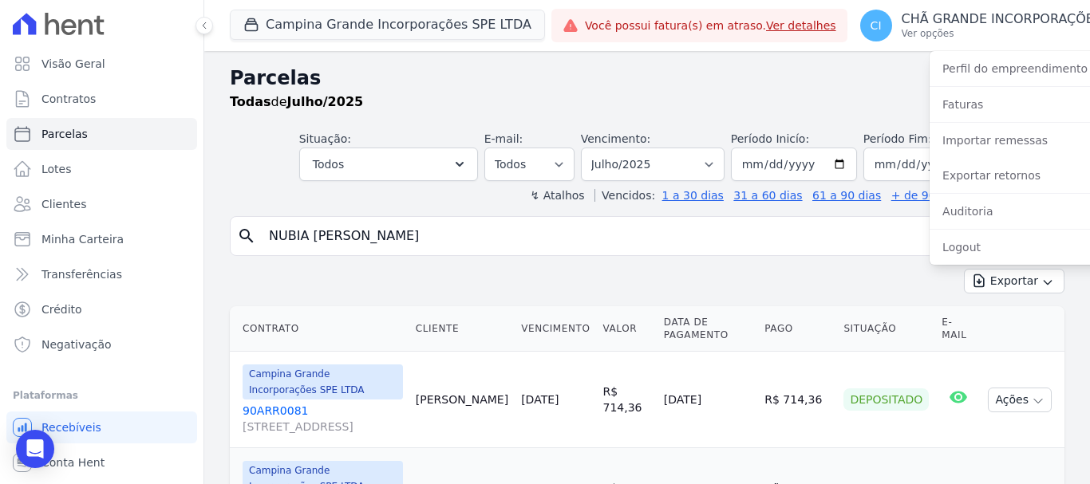
select select
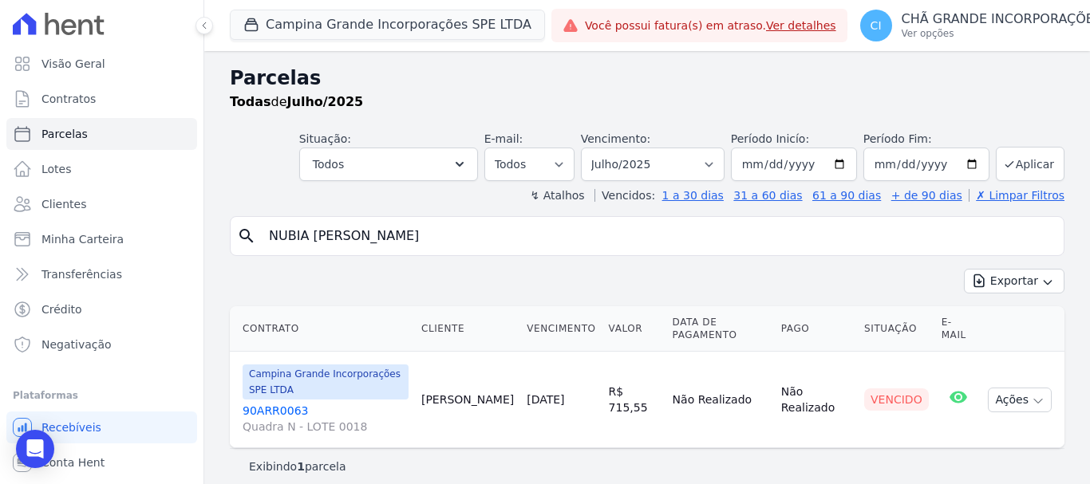
select select
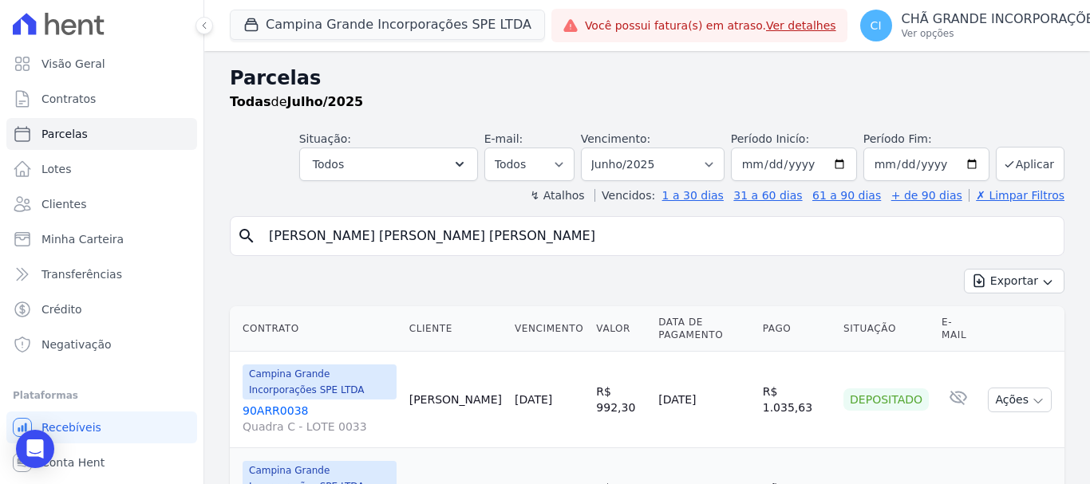
select select
select select "06/2025"
select select
select select "08/2025"
select select
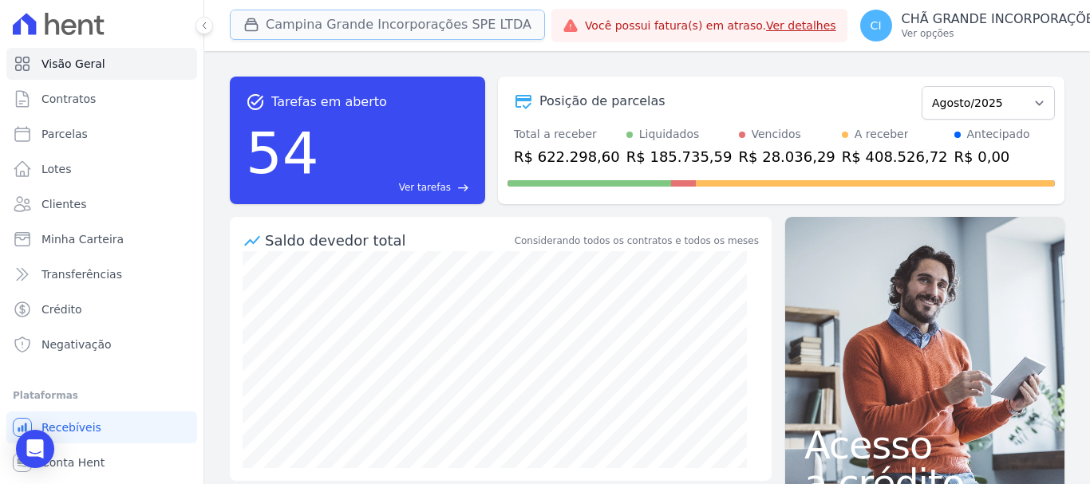
click at [313, 26] on button "Campina Grande Incorporações SPE LTDA" at bounding box center [387, 25] width 315 height 30
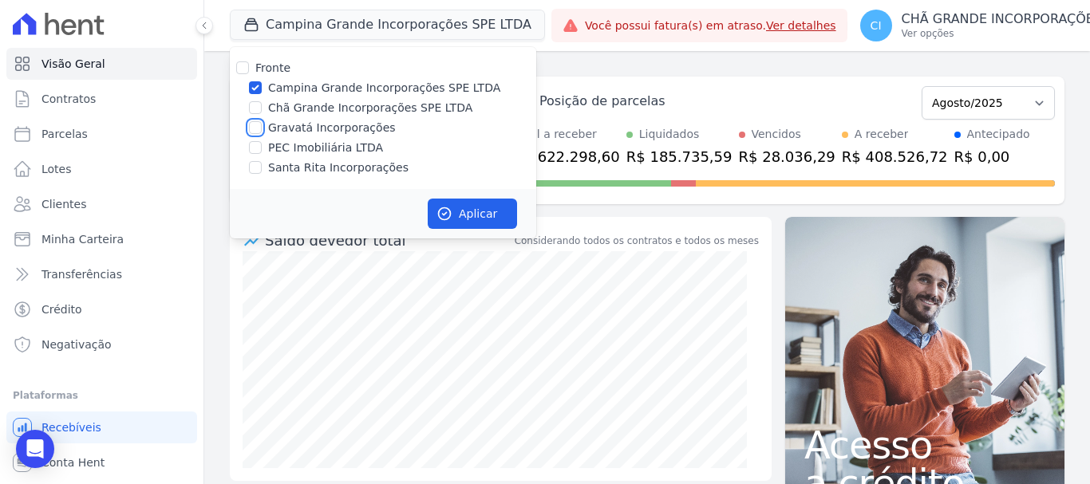
click at [255, 128] on input "Gravatá Incorporações" at bounding box center [255, 127] width 13 height 13
checkbox input "true"
click at [255, 88] on input "Campina Grande Incorporações SPE LTDA" at bounding box center [255, 87] width 13 height 13
checkbox input "false"
click at [455, 212] on button "Aplicar" at bounding box center [472, 214] width 89 height 30
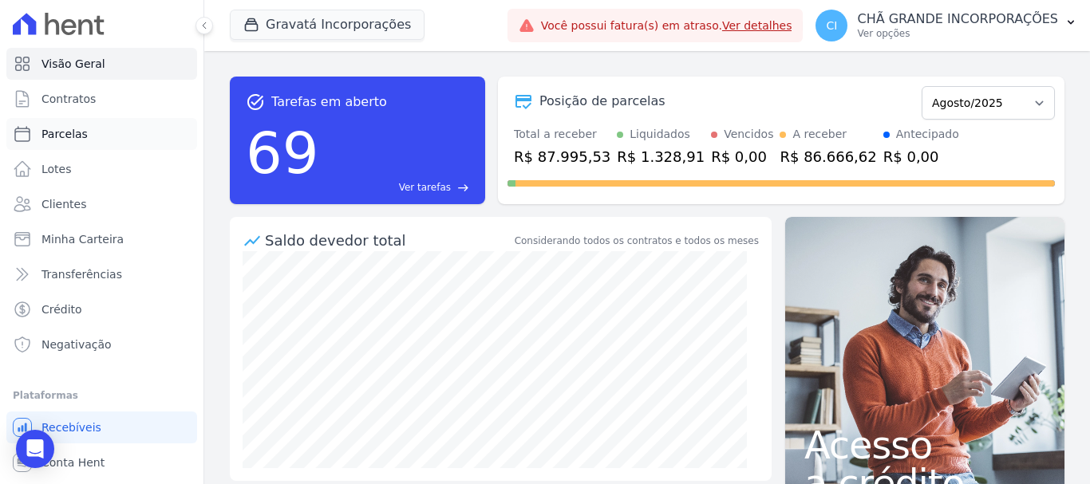
click at [67, 128] on span "Parcelas" at bounding box center [64, 134] width 46 height 16
select select
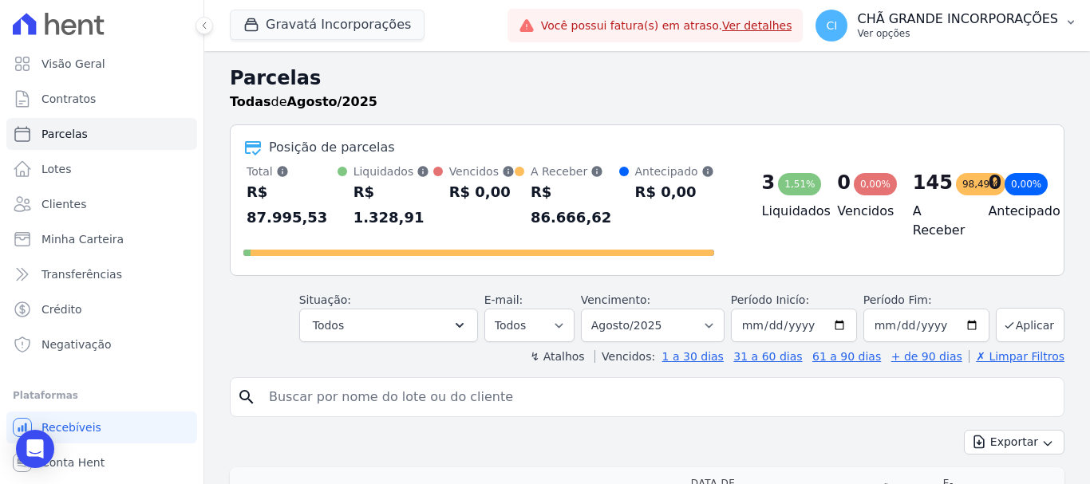
click at [902, 30] on p "Ver opções" at bounding box center [957, 33] width 201 height 13
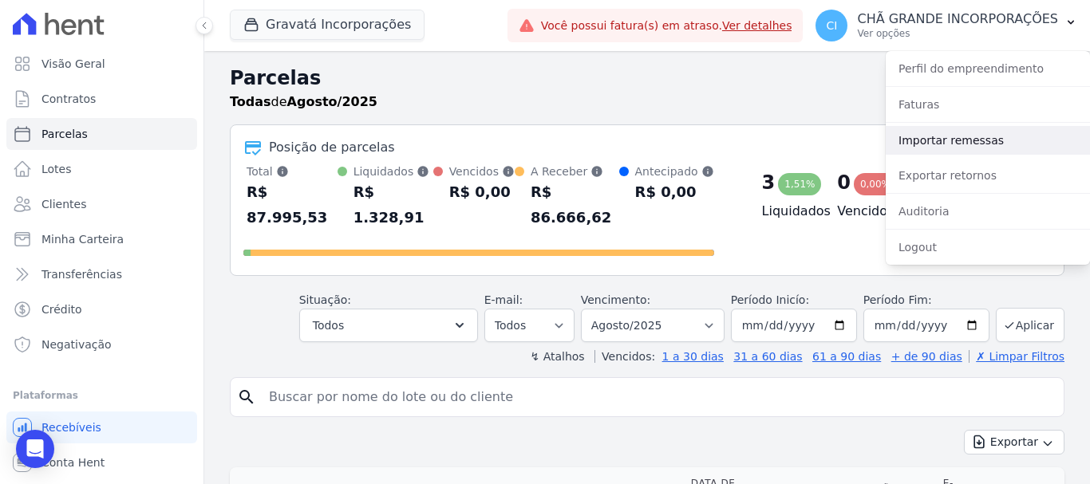
click at [911, 136] on link "Importar remessas" at bounding box center [987, 140] width 204 height 29
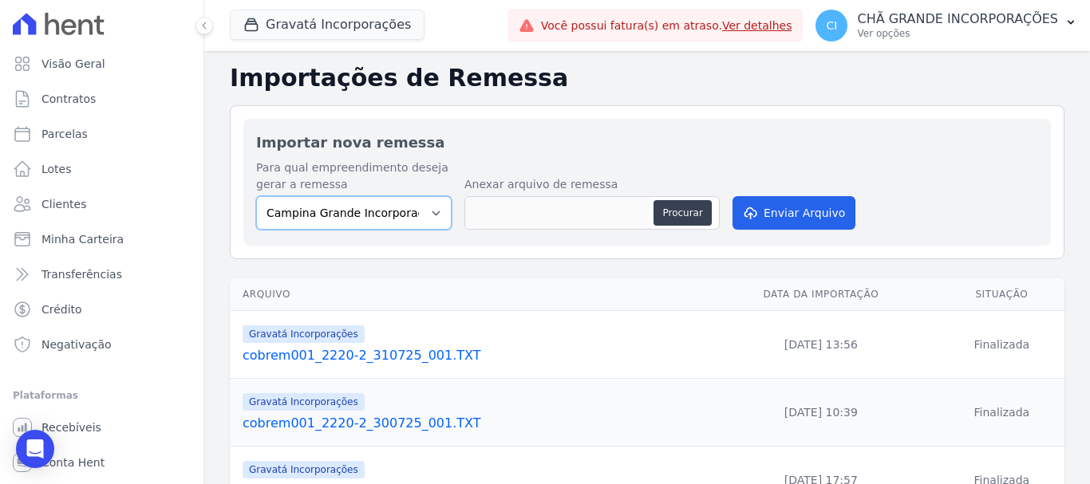
click at [303, 210] on select "Campina Grande Incorporações SPE LTDA Chã Grande Incorporações SPE LTDA Gravatá…" at bounding box center [353, 213] width 195 height 34
select select "5275b983-619f-43ac-95cf-dea9128da5c7"
click at [256, 196] on select "Campina Grande Incorporações SPE LTDA Chã Grande Incorporações SPE LTDA Gravatá…" at bounding box center [353, 213] width 195 height 34
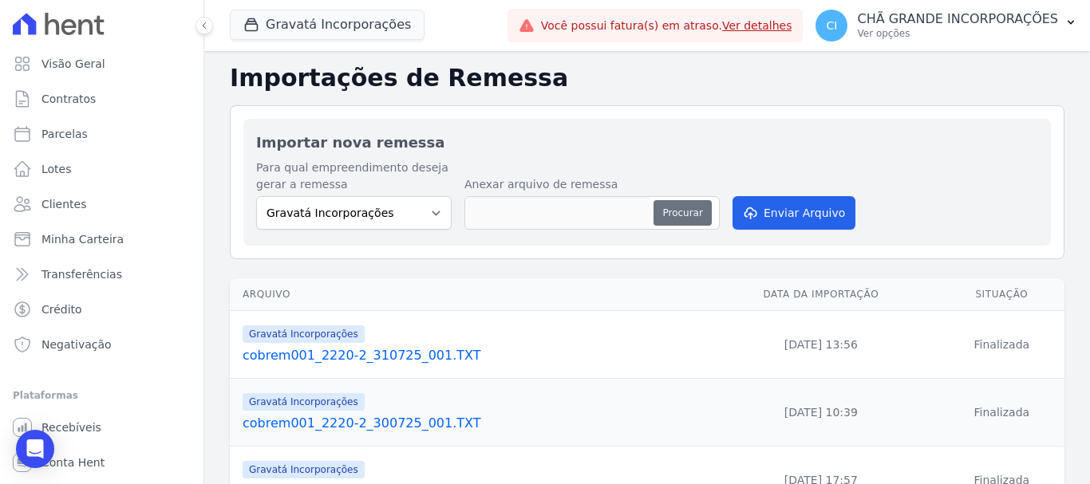
click at [665, 210] on button "Procurar" at bounding box center [681, 213] width 57 height 26
type input "cobrem001_2220-2_140825_002.TXT"
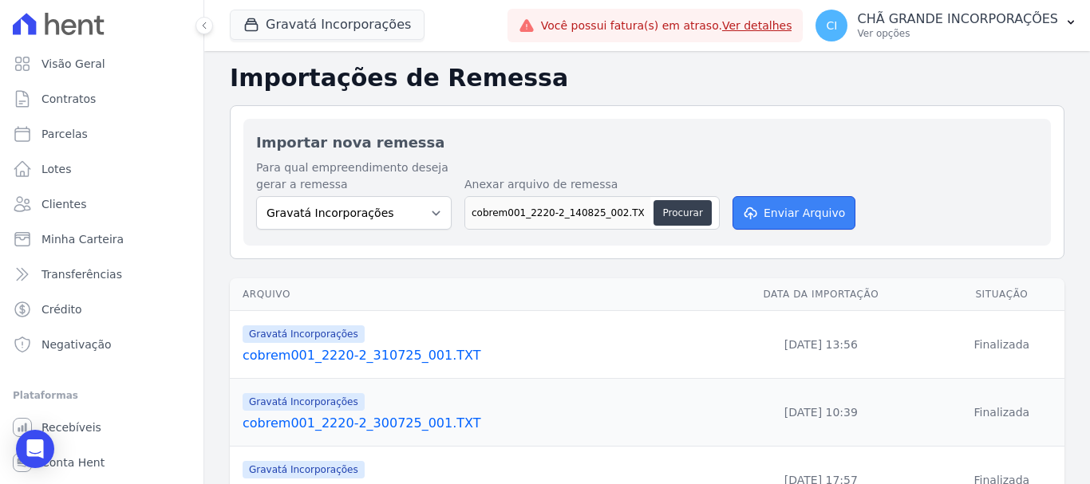
click at [771, 212] on button "Enviar Arquivo" at bounding box center [793, 213] width 123 height 34
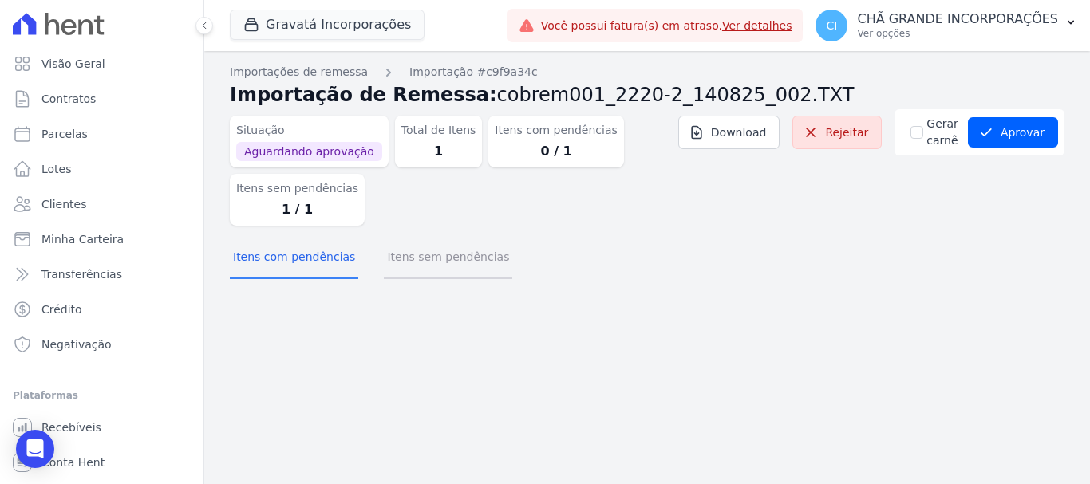
click at [396, 251] on button "Itens sem pendências" at bounding box center [448, 258] width 128 height 41
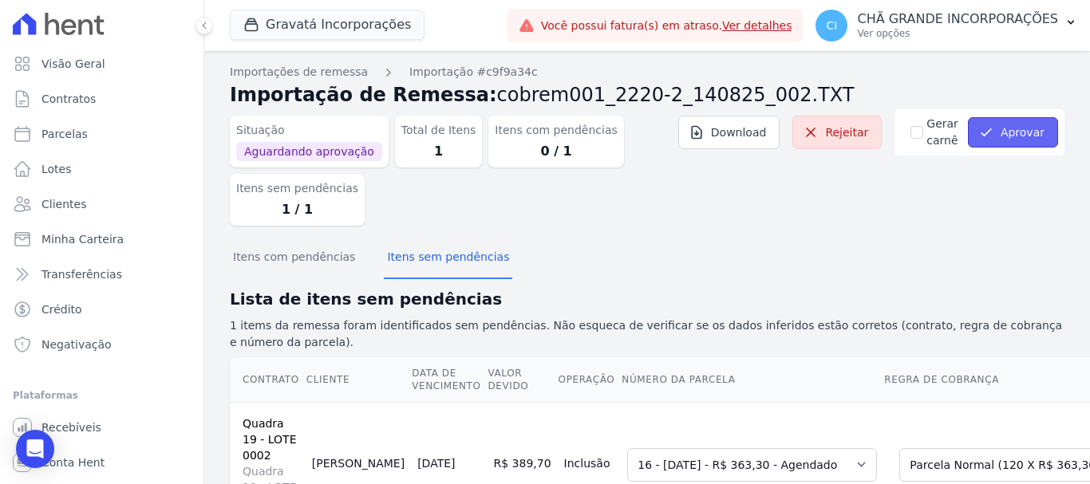
click at [990, 121] on button "Aprovar" at bounding box center [1013, 132] width 90 height 30
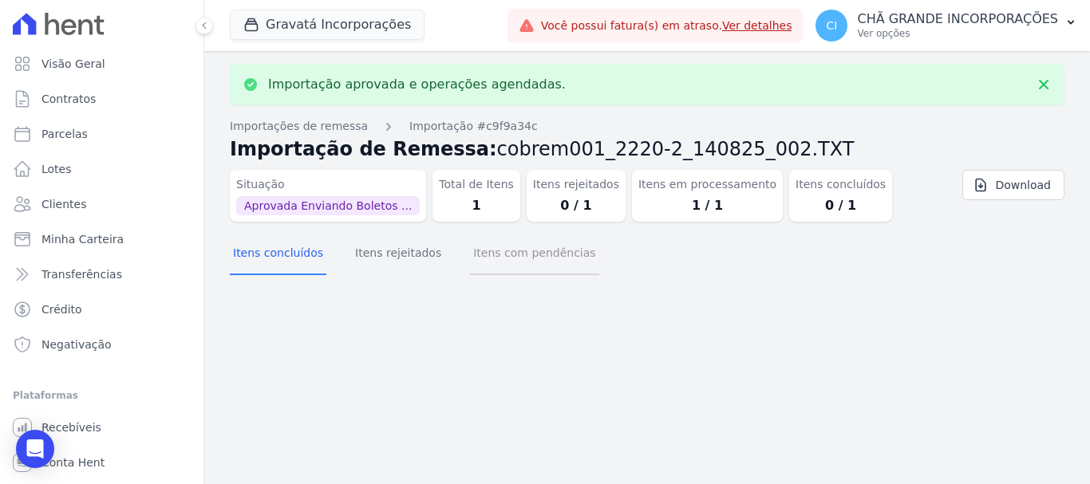
click at [507, 261] on button "Itens com pendências" at bounding box center [534, 254] width 128 height 41
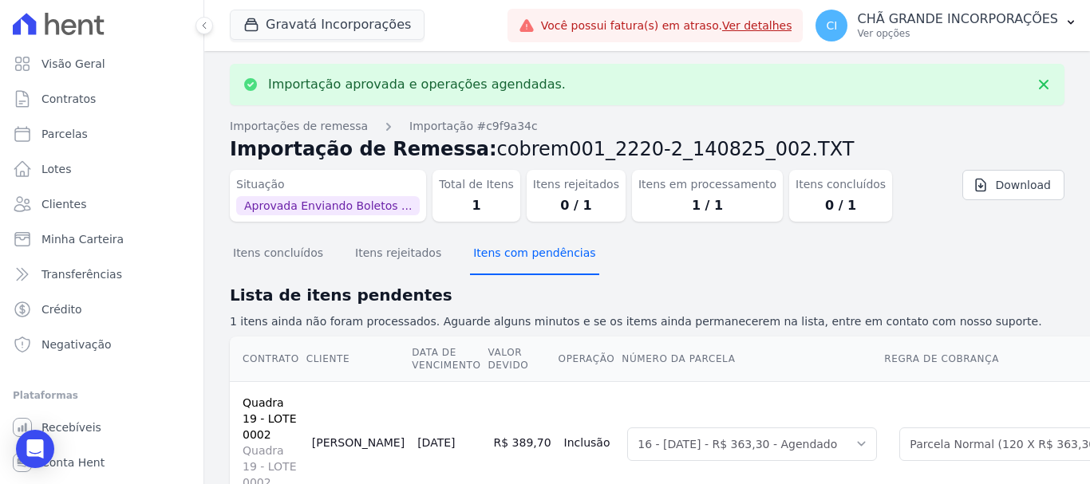
click at [506, 261] on button "Itens com pendências" at bounding box center [534, 254] width 128 height 41
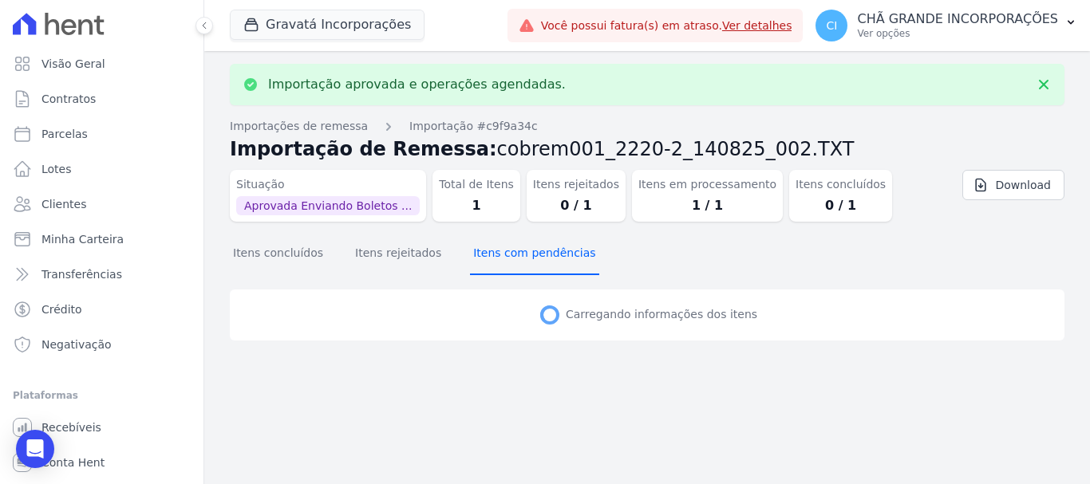
click at [506, 261] on button "Itens com pendências" at bounding box center [534, 254] width 128 height 41
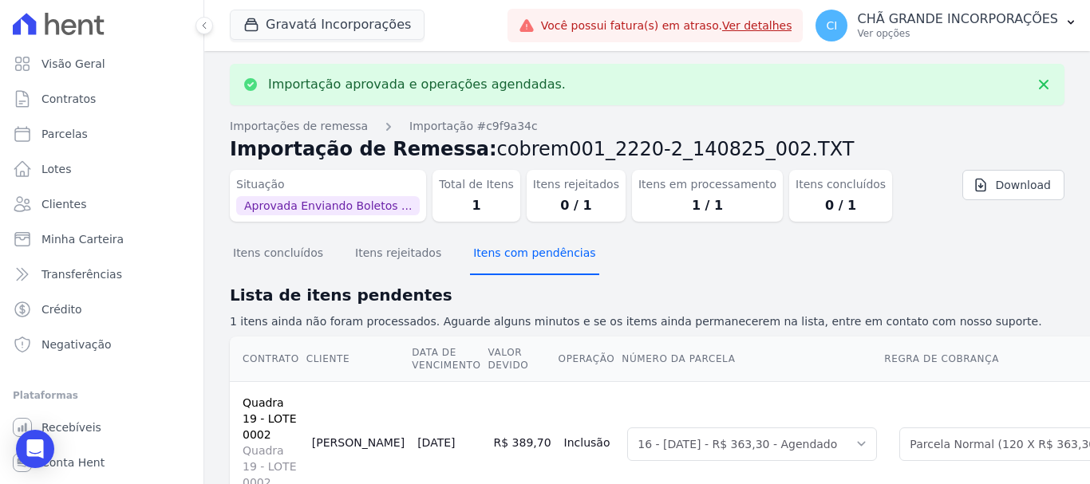
click at [506, 261] on button "Itens com pendências" at bounding box center [534, 254] width 128 height 41
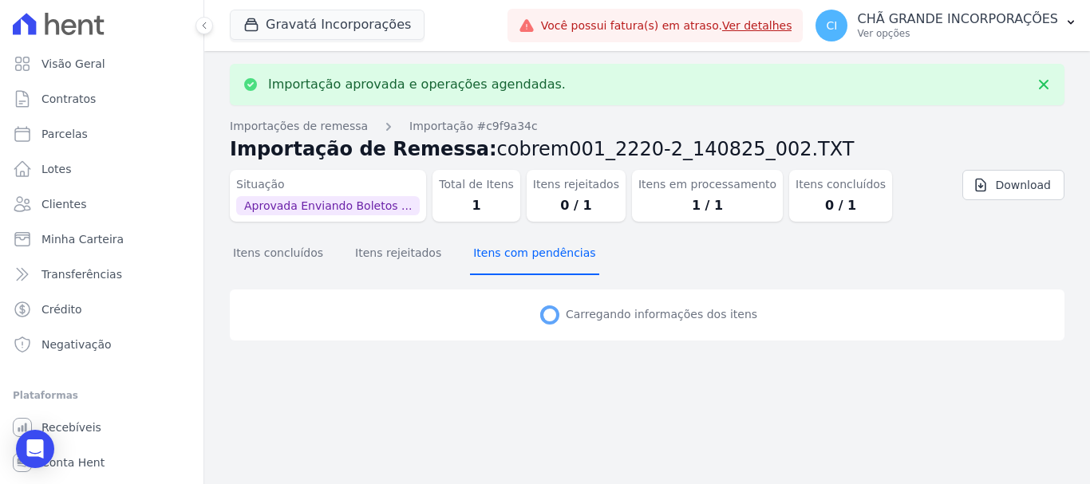
click at [506, 261] on button "Itens com pendências" at bounding box center [534, 254] width 128 height 41
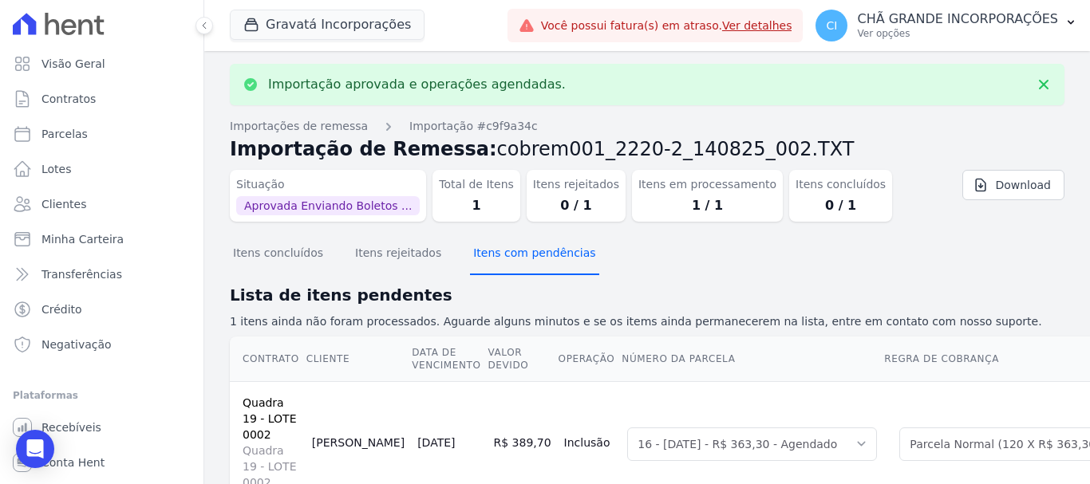
click at [506, 261] on button "Itens com pendências" at bounding box center [534, 254] width 128 height 41
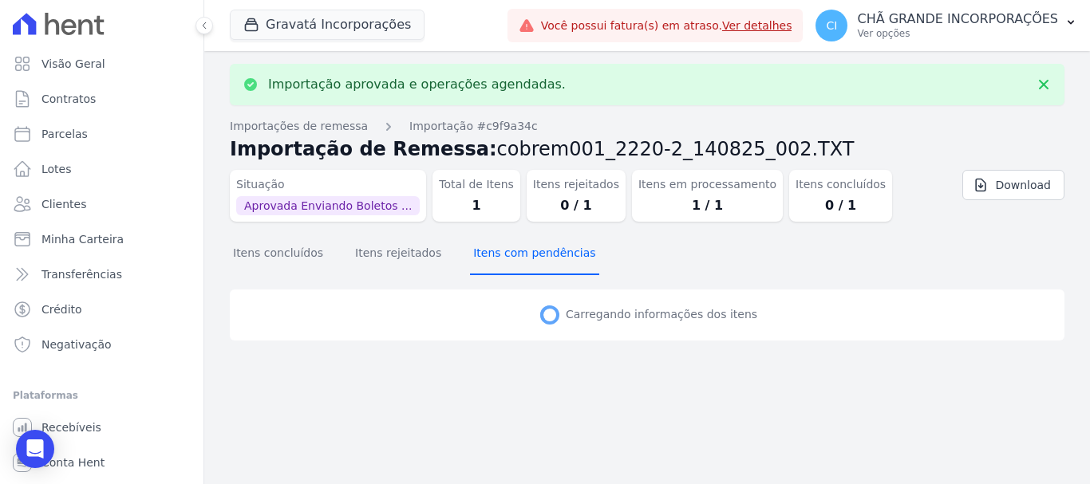
click at [506, 261] on button "Itens com pendências" at bounding box center [534, 254] width 128 height 41
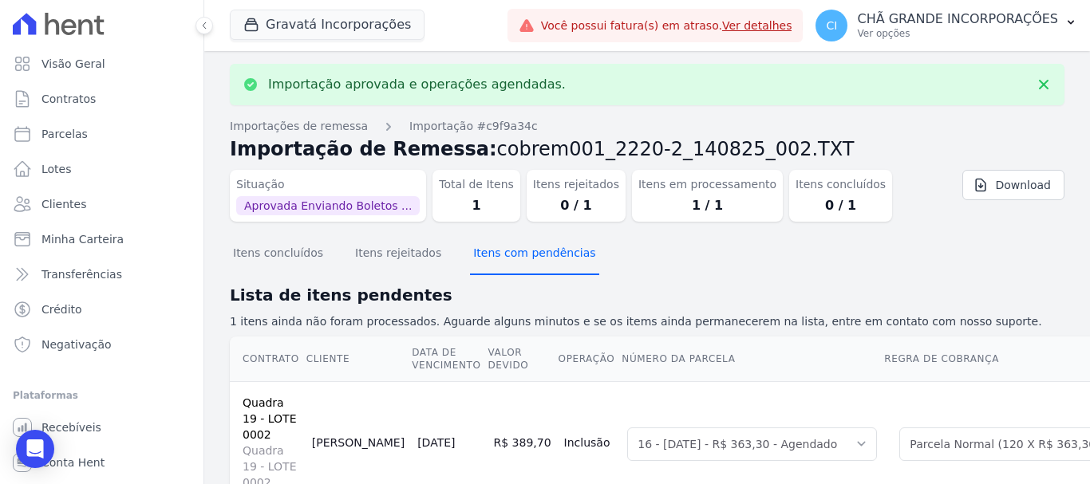
click at [506, 261] on button "Itens com pendências" at bounding box center [534, 254] width 128 height 41
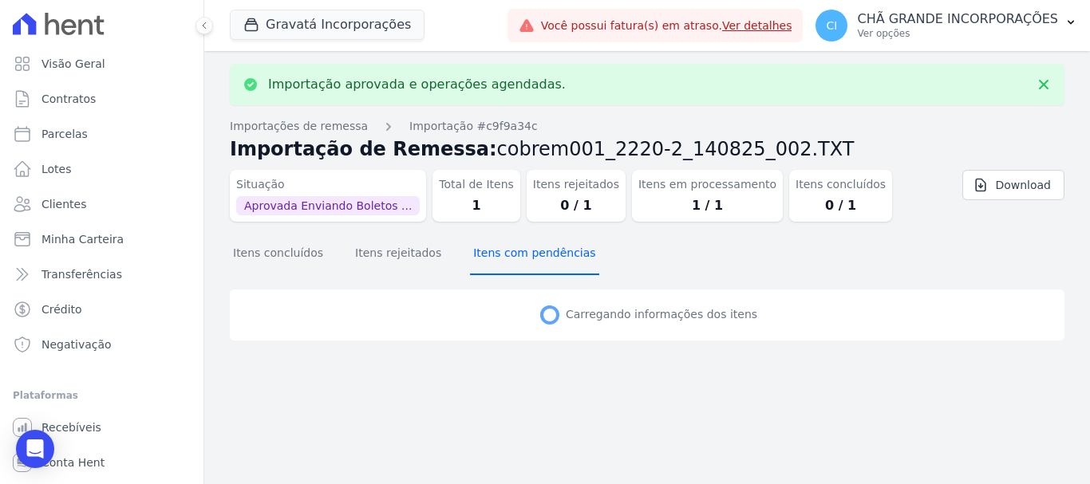
click at [506, 261] on button "Itens com pendências" at bounding box center [534, 254] width 128 height 41
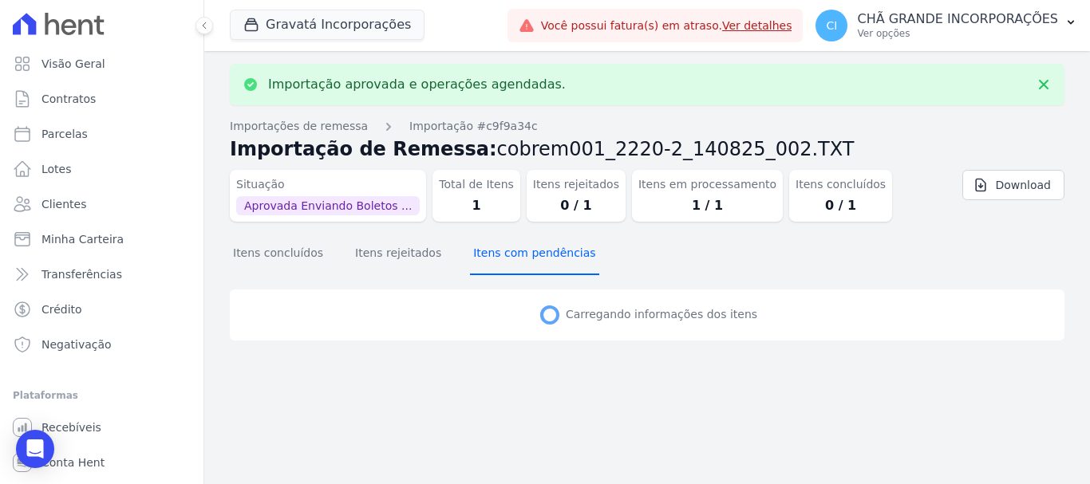
click at [506, 261] on button "Itens com pendências" at bounding box center [534, 254] width 128 height 41
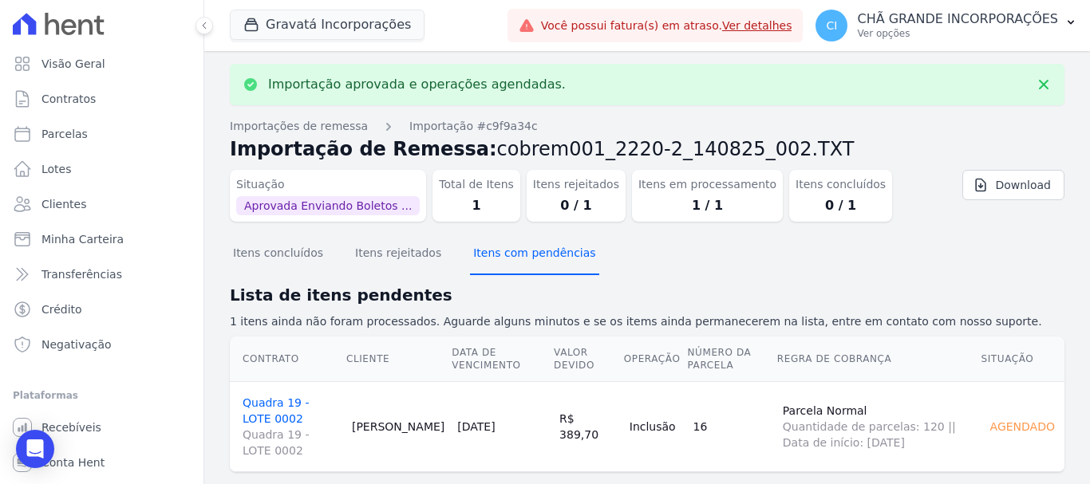
click at [506, 261] on button "Itens com pendências" at bounding box center [534, 254] width 128 height 41
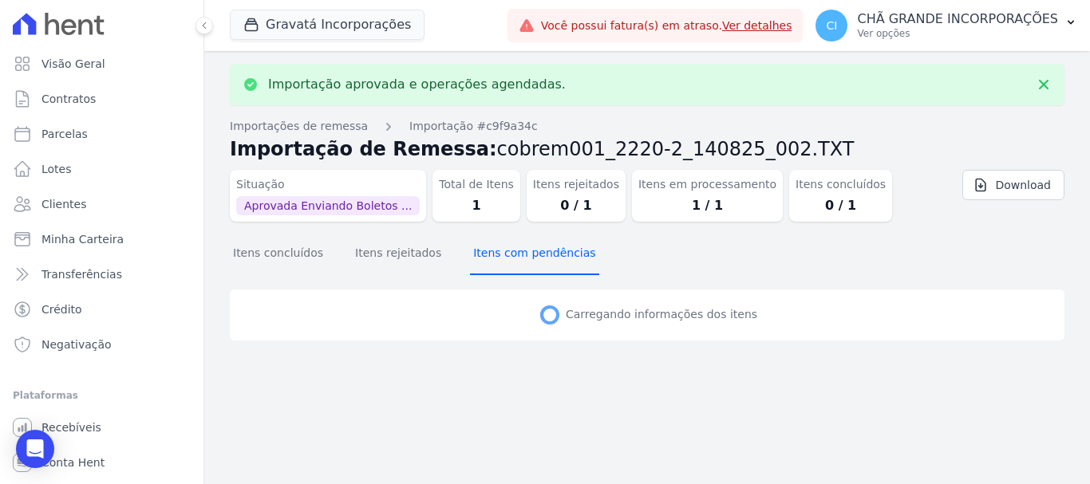
click at [506, 261] on button "Itens com pendências" at bounding box center [534, 254] width 128 height 41
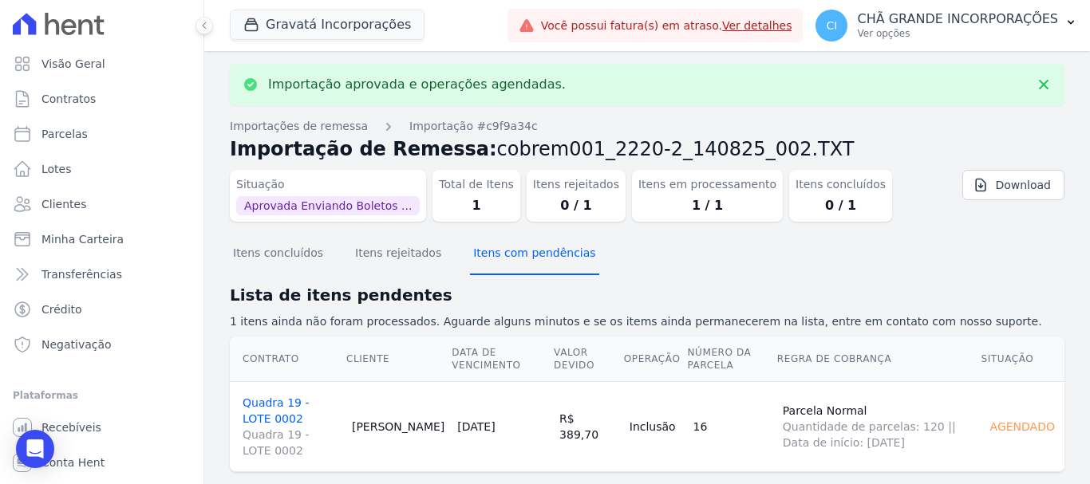
click at [506, 261] on button "Itens com pendências" at bounding box center [534, 254] width 128 height 41
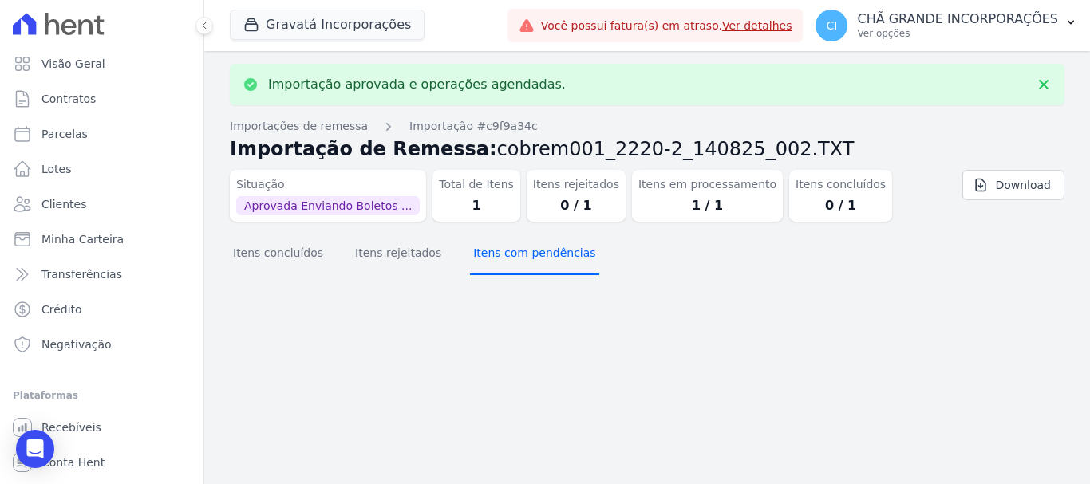
click at [506, 261] on button "Itens com pendências" at bounding box center [534, 254] width 128 height 41
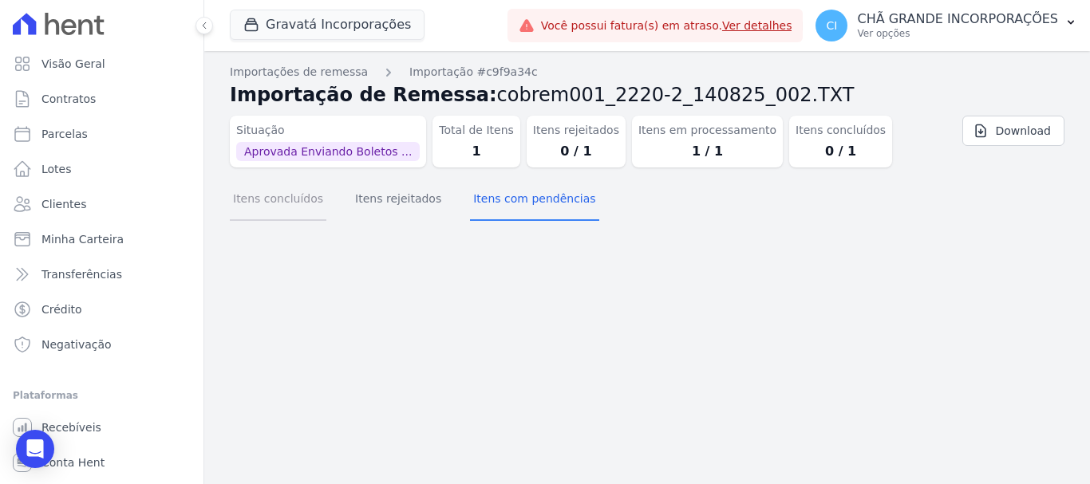
click at [288, 216] on button "Itens concluídos" at bounding box center [278, 199] width 97 height 41
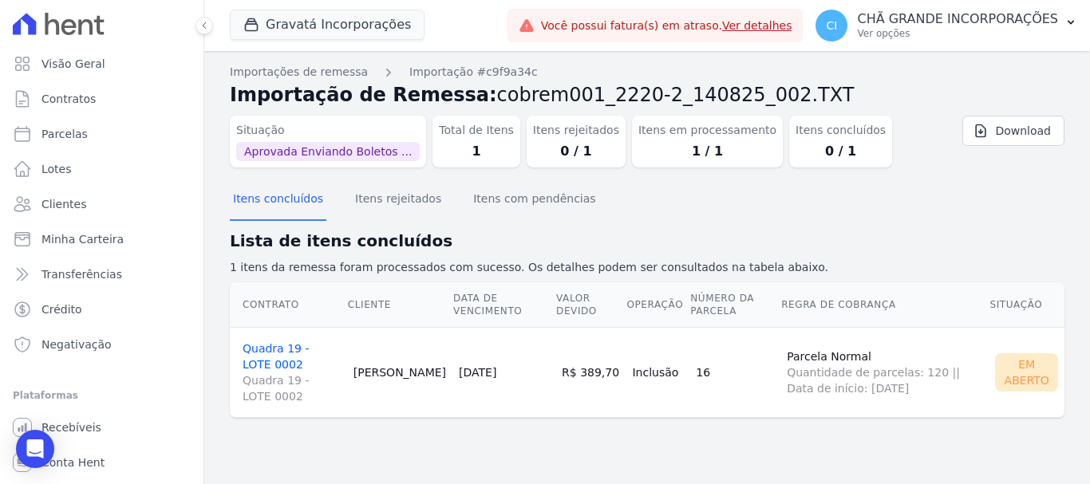
click at [309, 353] on link "Quadra 19 - LOTE 0002 Quadra 19 - LOTE 0002" at bounding box center [291, 373] width 98 height 62
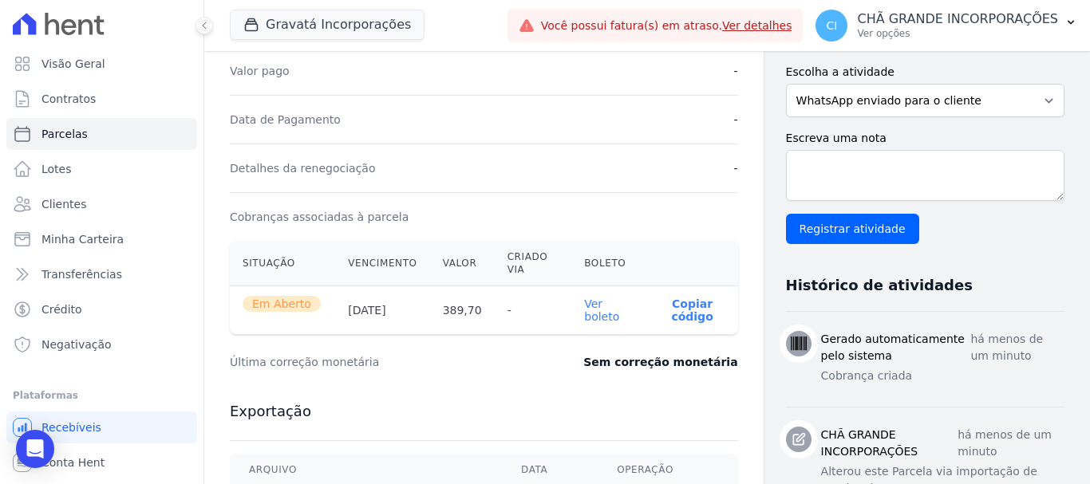
scroll to position [399, 0]
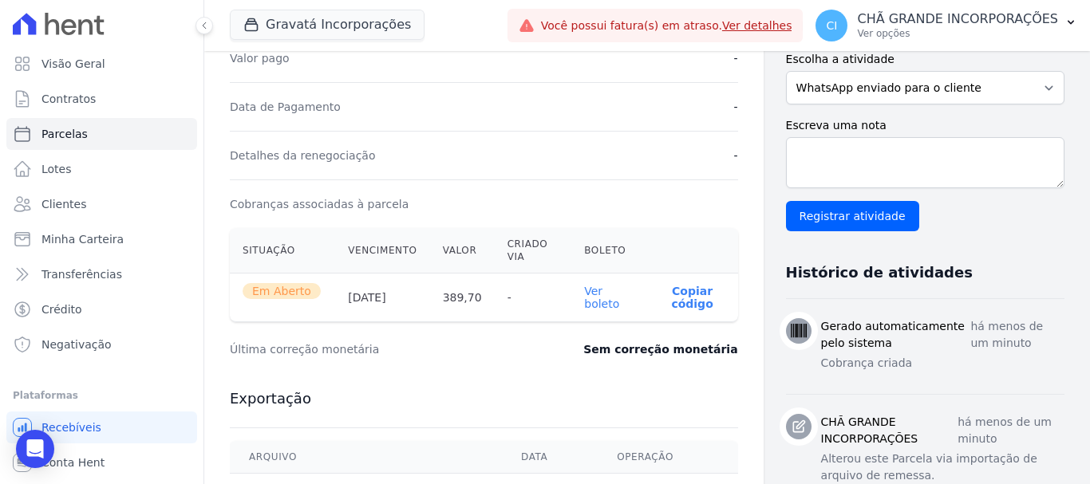
click at [595, 300] on link "Ver boleto" at bounding box center [601, 298] width 35 height 26
